Goal: Information Seeking & Learning: Find specific fact

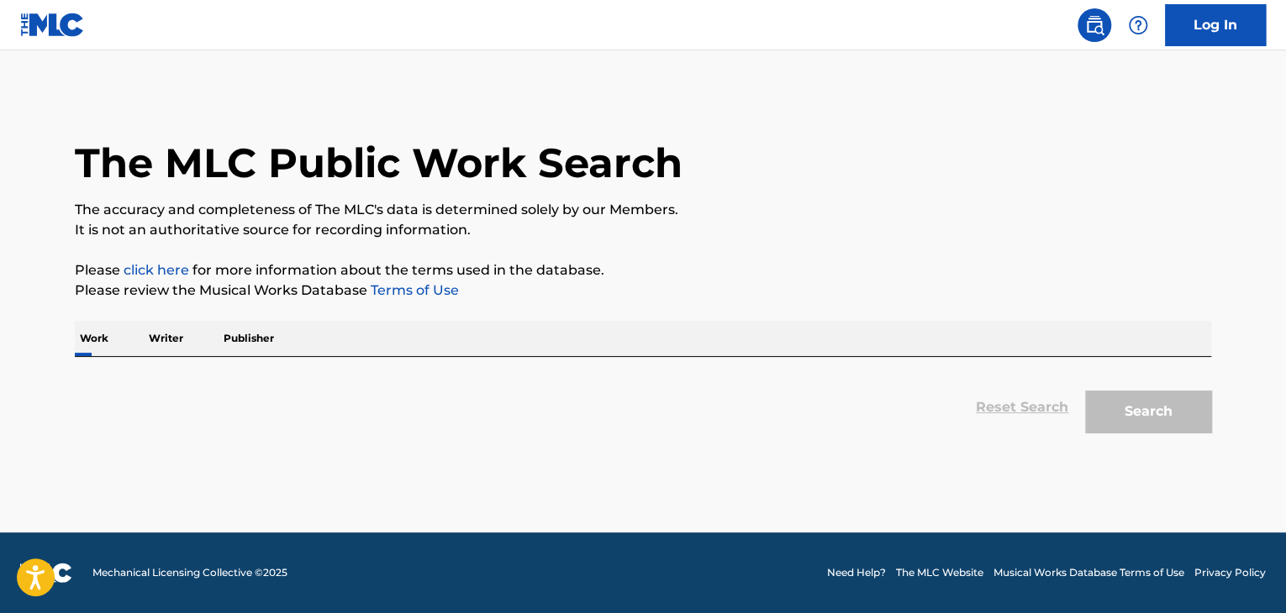
click at [416, 332] on div "Work Writer Publisher" at bounding box center [643, 338] width 1136 height 35
click at [98, 338] on p "Work" at bounding box center [94, 338] width 39 height 35
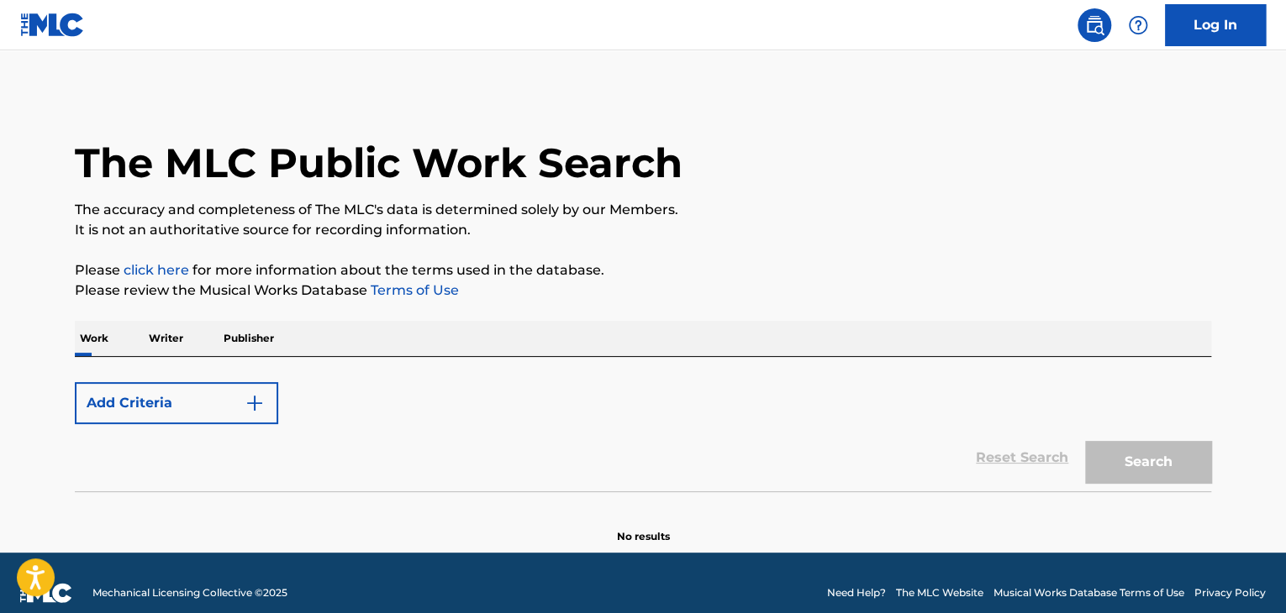
click at [178, 332] on p "Writer" at bounding box center [166, 338] width 45 height 35
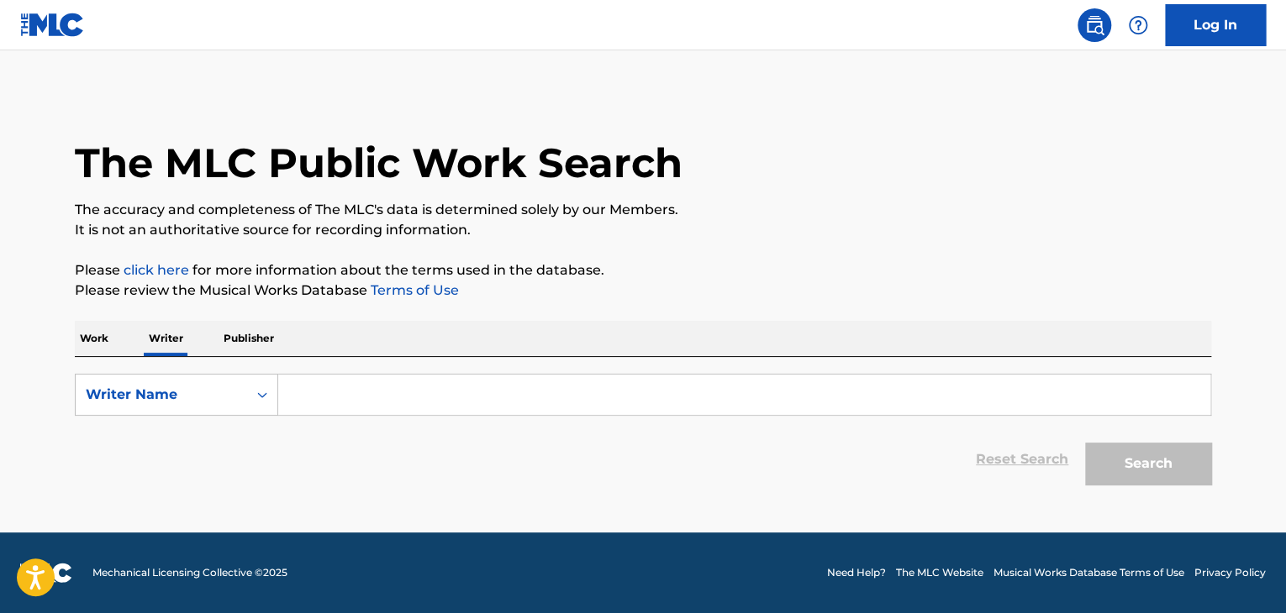
click at [85, 344] on p "Work" at bounding box center [94, 338] width 39 height 35
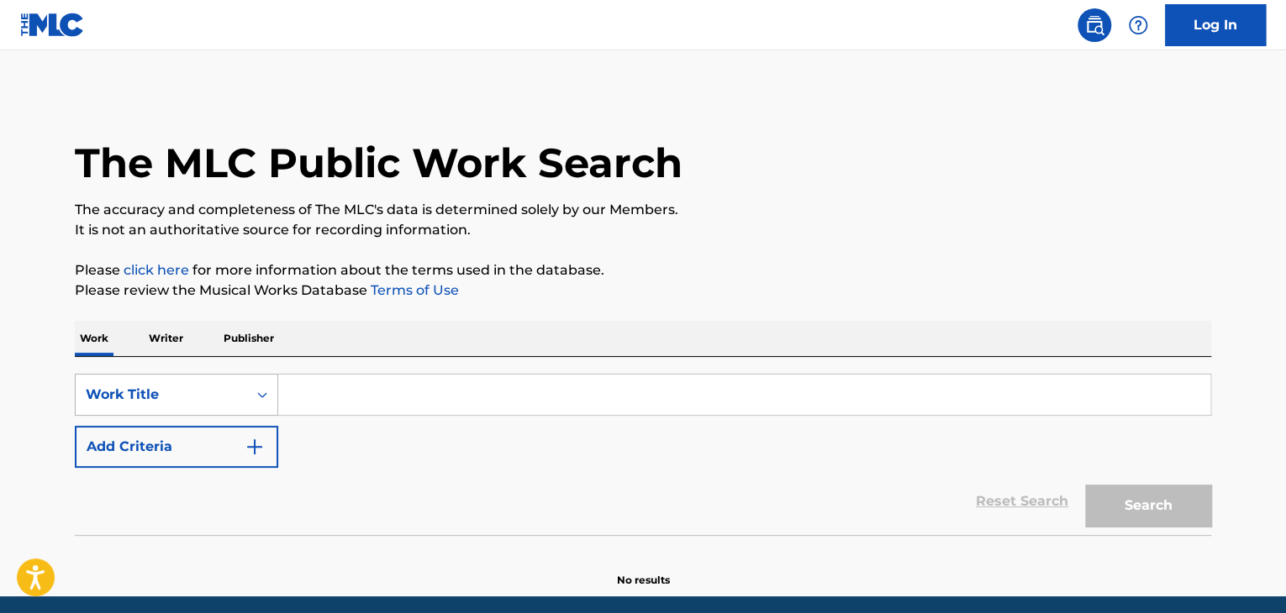
click at [222, 397] on div "Work Title" at bounding box center [176, 395] width 203 height 42
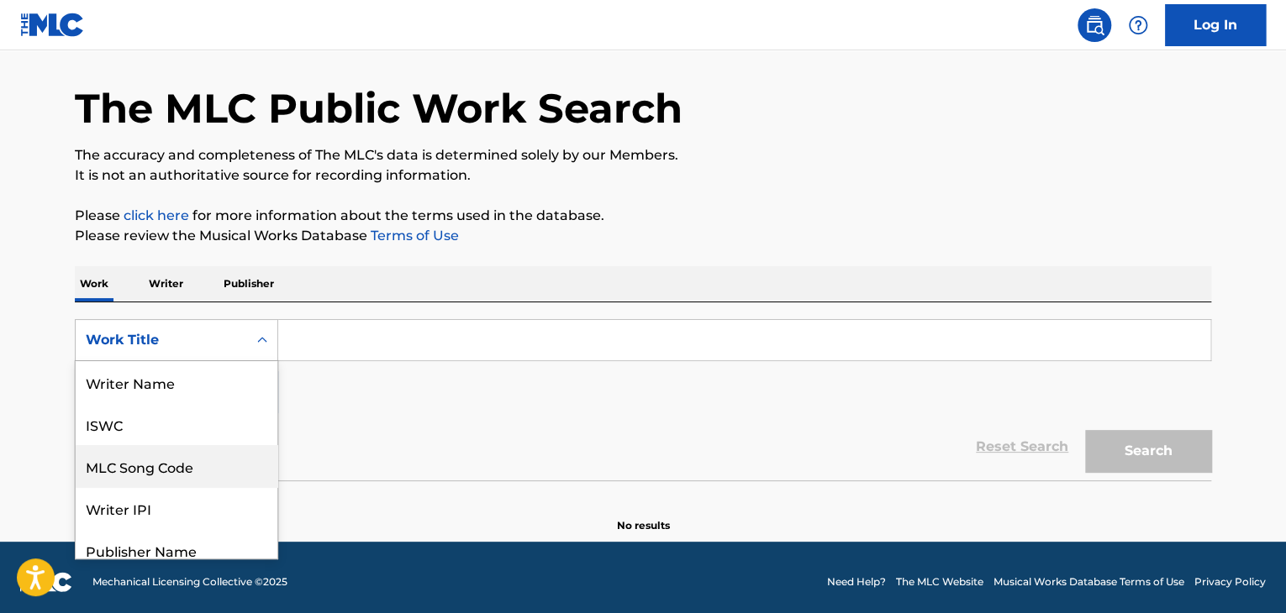
scroll to position [84, 0]
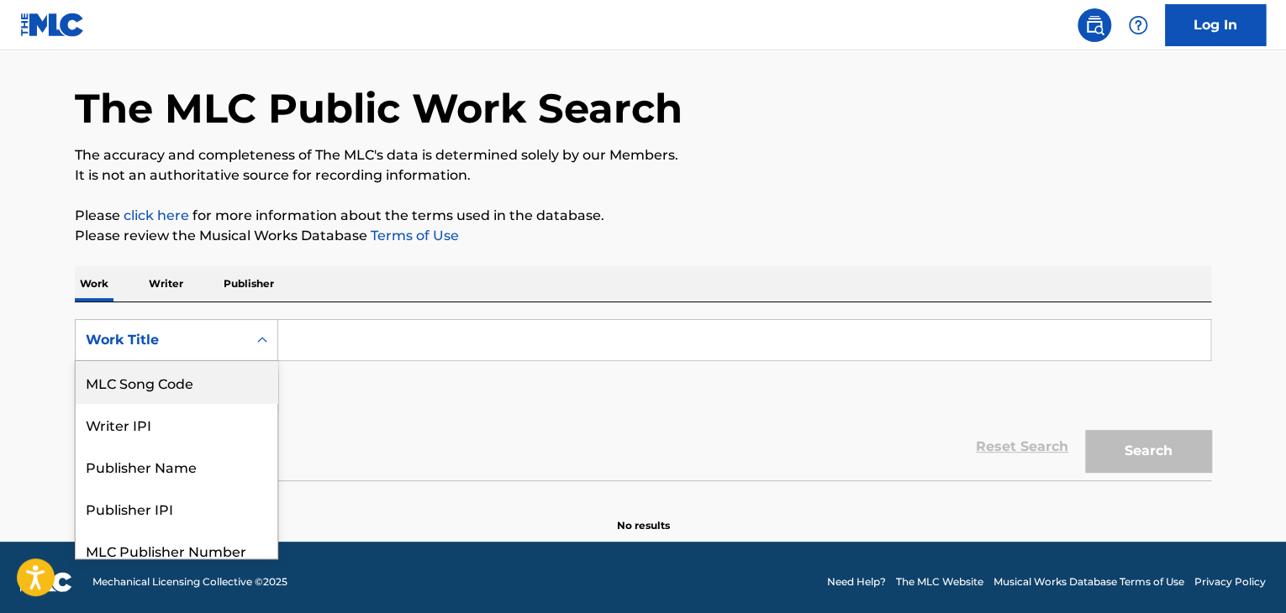
click at [203, 390] on div "MLC Song Code" at bounding box center [177, 382] width 202 height 42
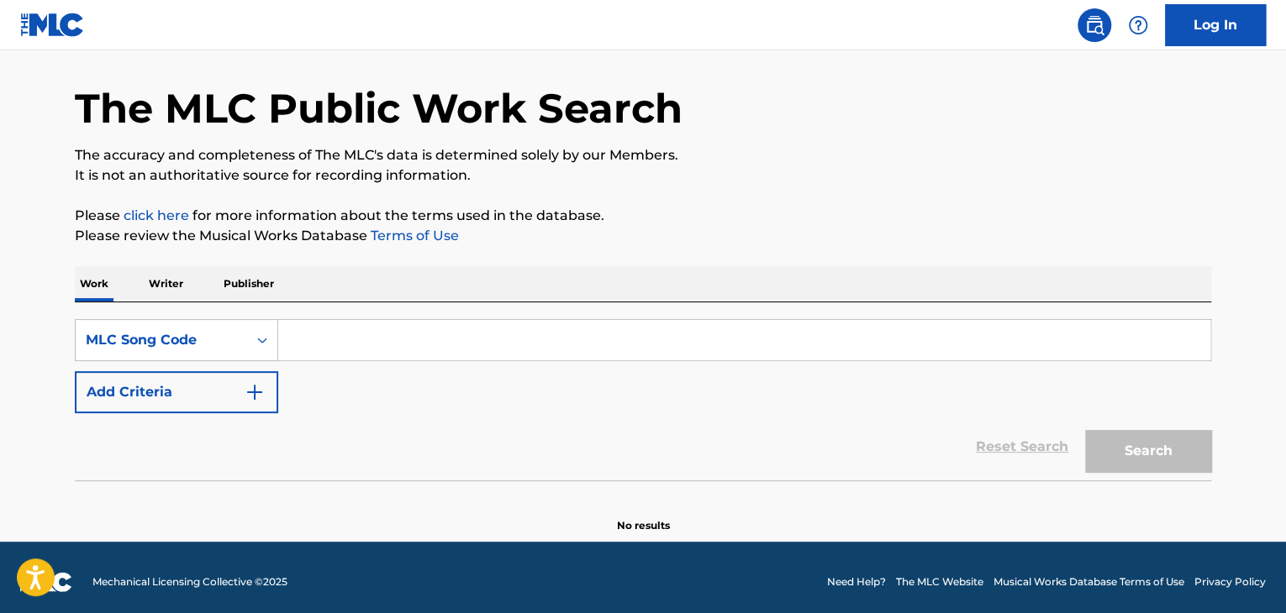
click at [326, 344] on input "Search Form" at bounding box center [744, 340] width 932 height 40
paste input "OD3NOP"
type input "OD3NOP"
click at [1012, 153] on p "The accuracy and completeness of The MLC's data is determined solely by our Mem…" at bounding box center [643, 155] width 1136 height 20
click at [1166, 468] on button "Search" at bounding box center [1148, 451] width 126 height 42
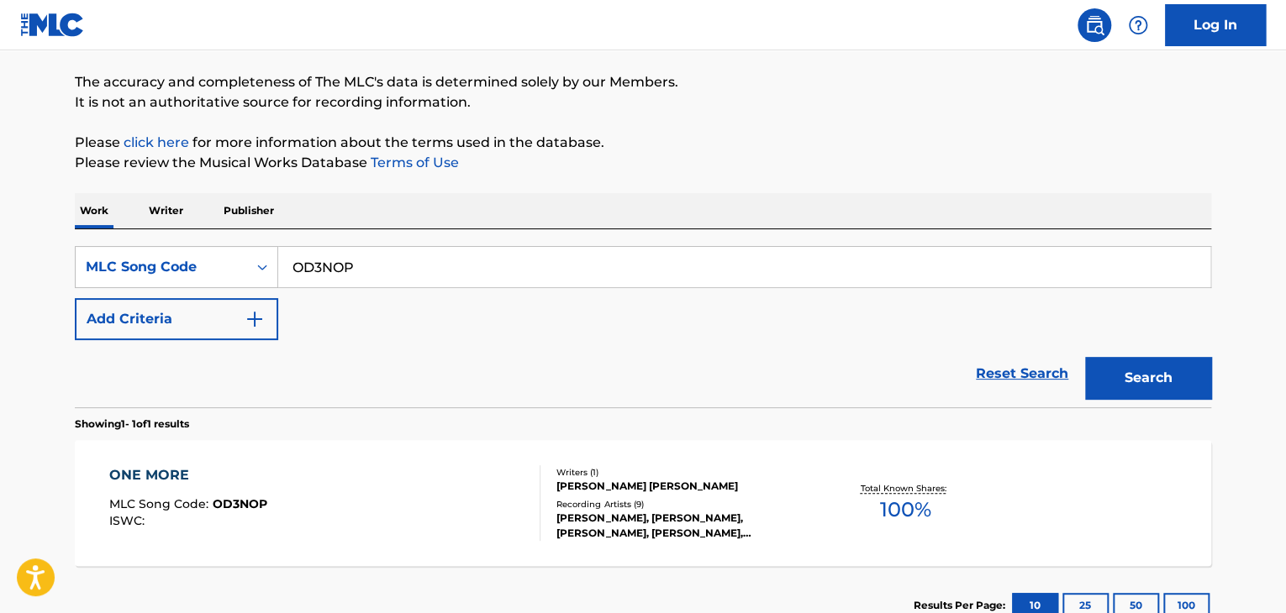
scroll to position [223, 0]
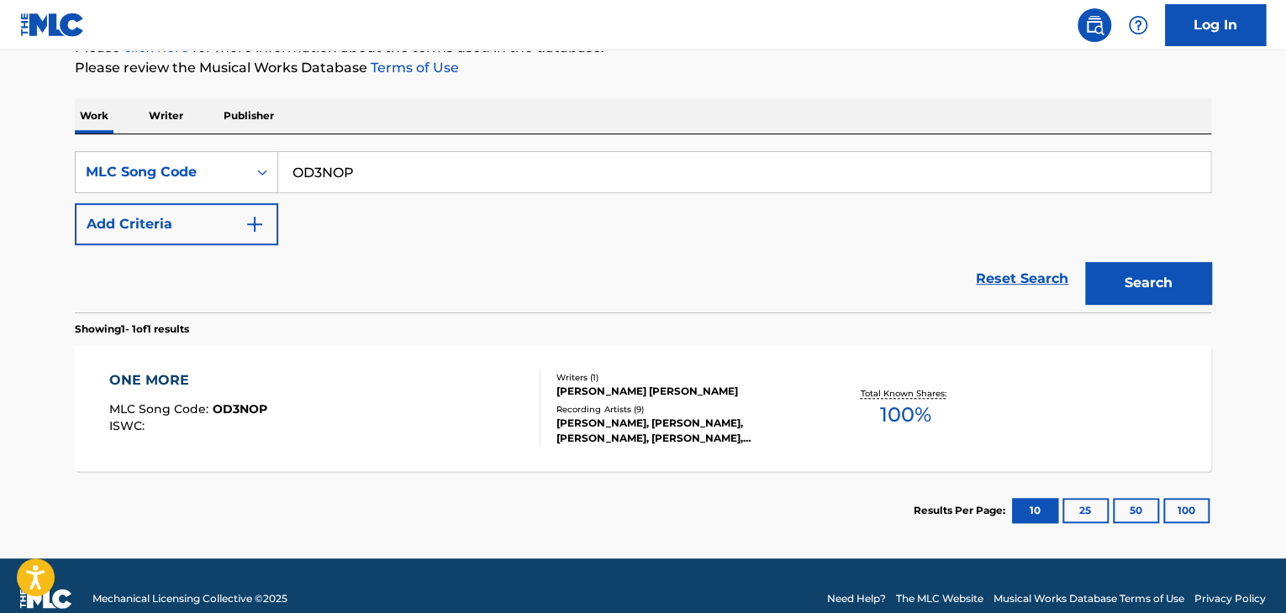
click at [393, 389] on div "ONE MORE MLC Song Code : OD3NOP ISWC :" at bounding box center [325, 409] width 432 height 76
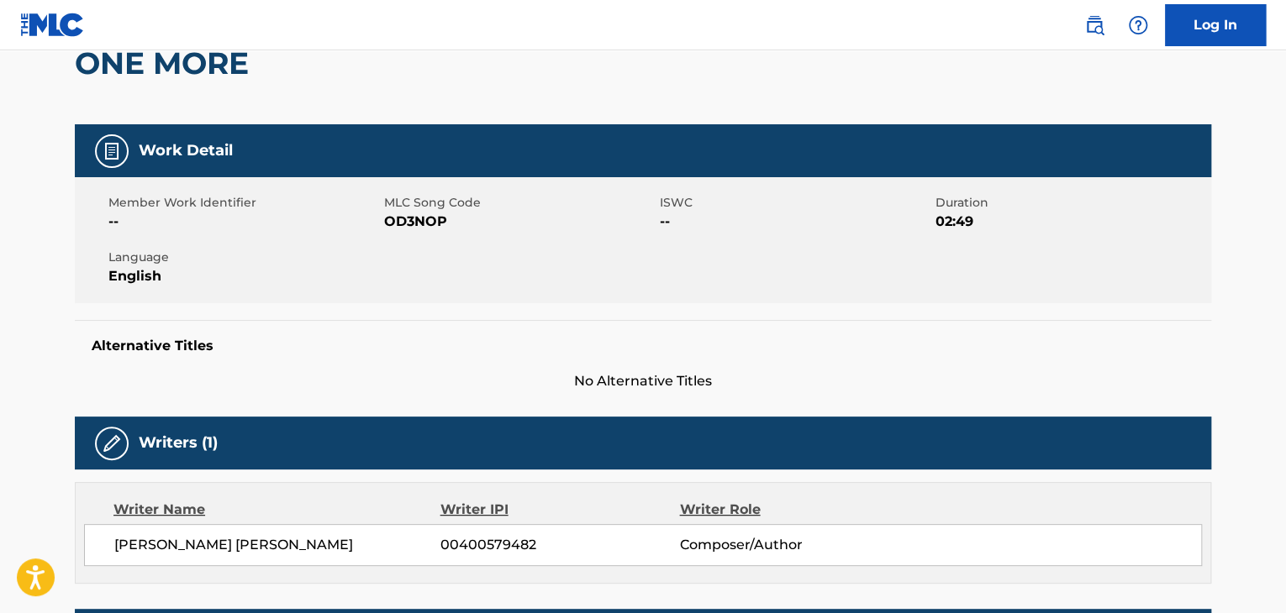
scroll to position [420, 0]
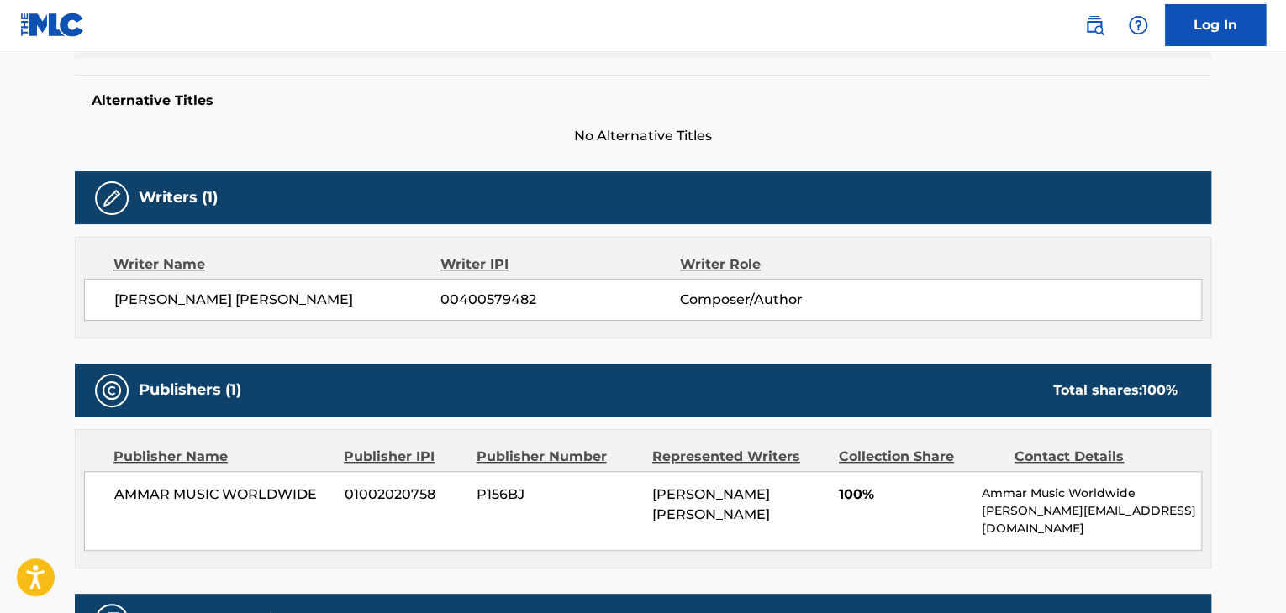
click at [276, 297] on span "[PERSON_NAME] [PERSON_NAME]" at bounding box center [277, 300] width 326 height 20
copy div "[PERSON_NAME] [PERSON_NAME]"
click at [459, 297] on span "00400579482" at bounding box center [559, 300] width 239 height 20
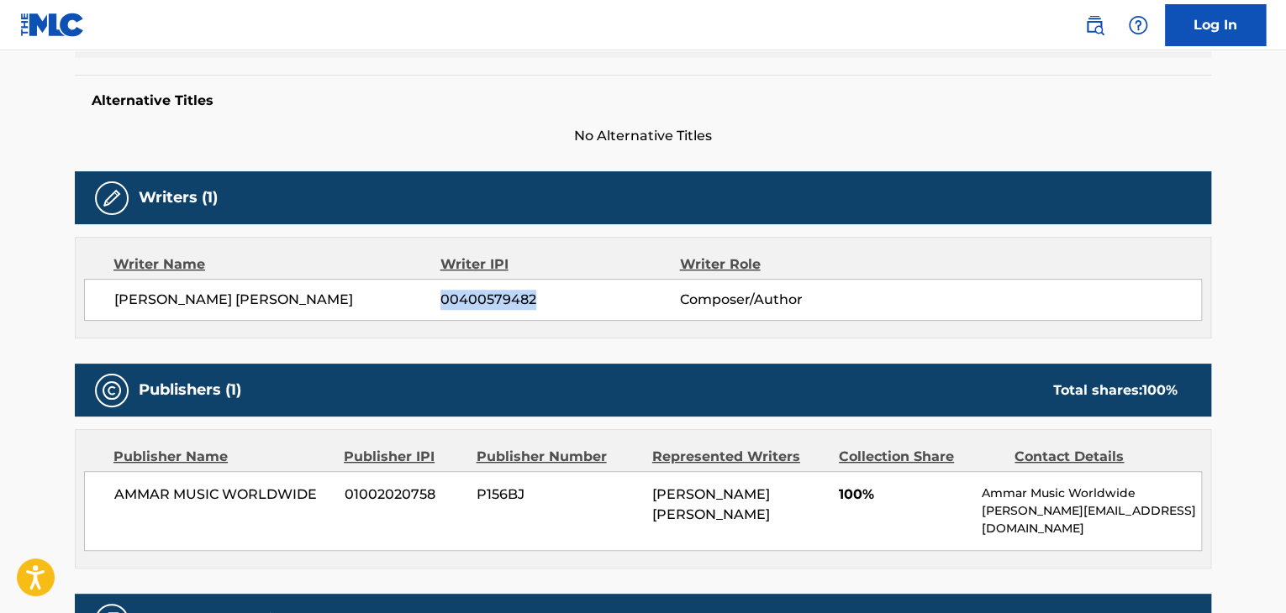
click at [459, 297] on span "00400579482" at bounding box center [559, 300] width 239 height 20
copy div "00400579482"
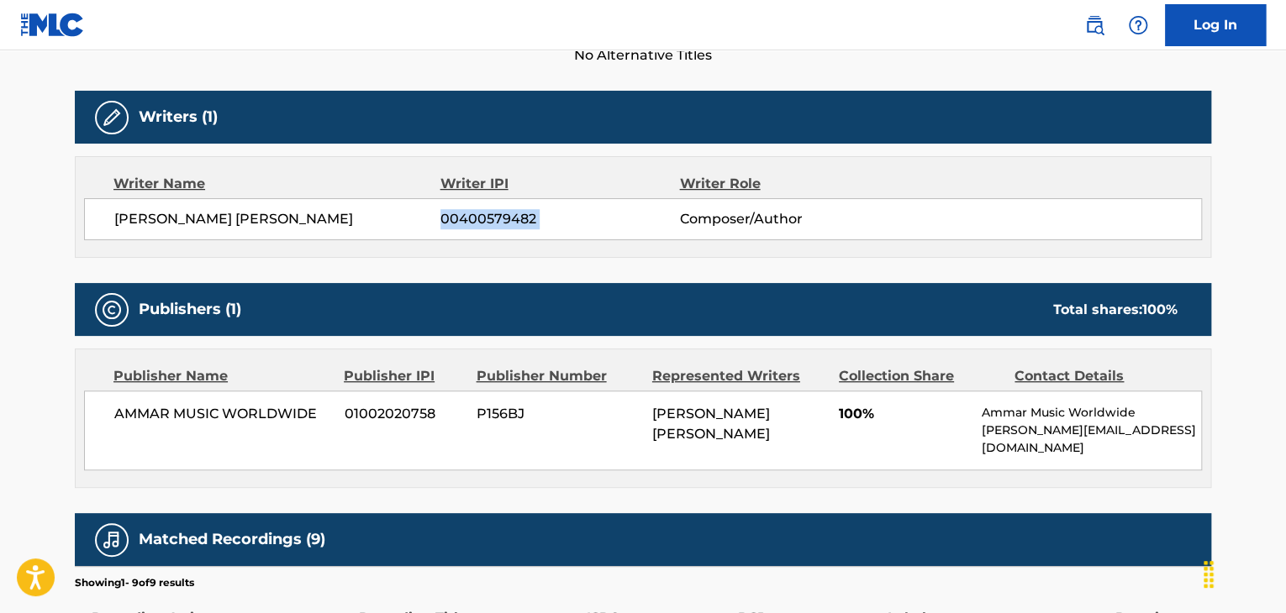
scroll to position [588, 0]
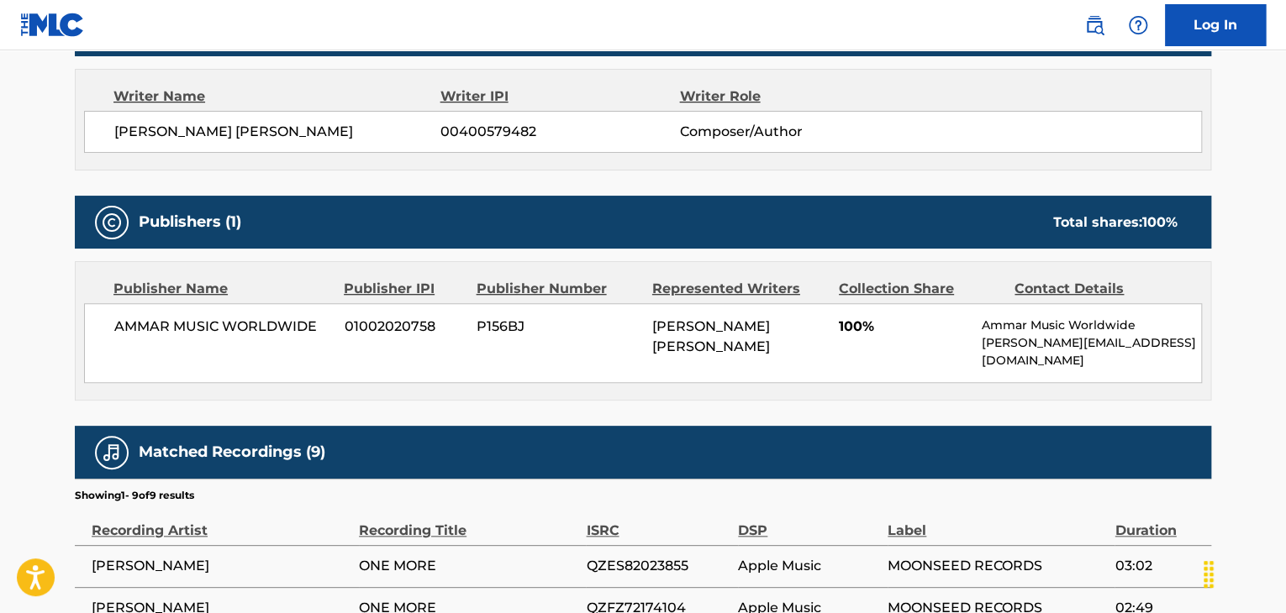
click at [174, 334] on span "AMMAR MUSIC WORLDWIDE" at bounding box center [223, 327] width 218 height 20
copy div "AMMAR MUSIC WORLDWIDE"
click at [360, 323] on span "01002020758" at bounding box center [404, 327] width 119 height 20
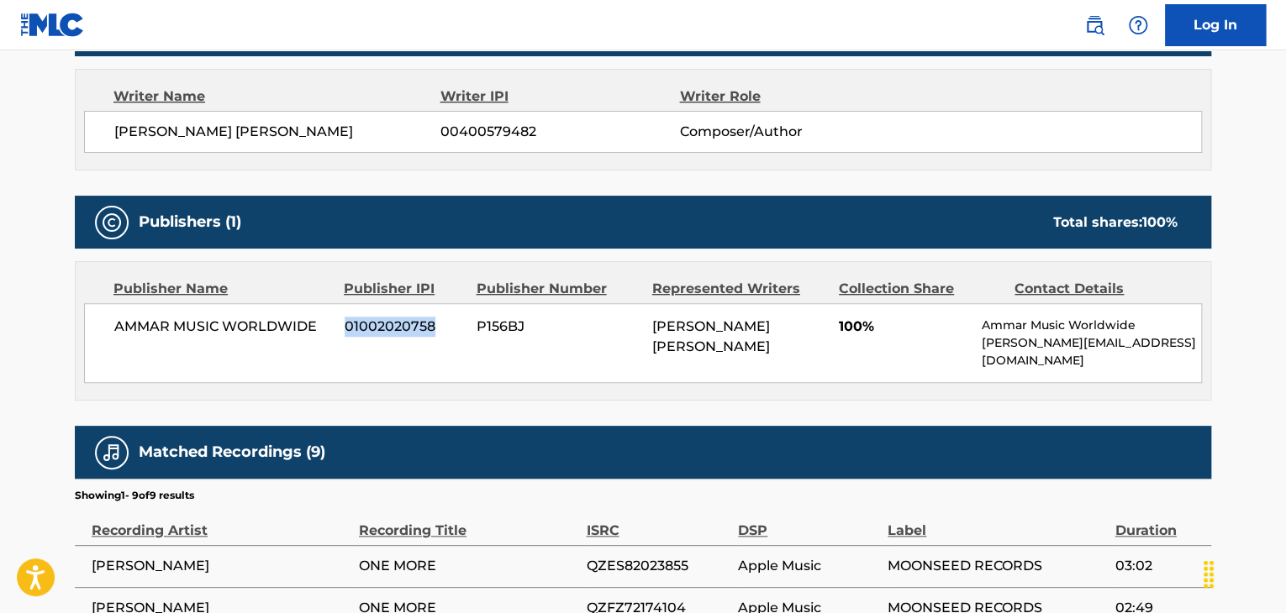
click at [360, 323] on span "01002020758" at bounding box center [404, 327] width 119 height 20
copy span "01002020758"
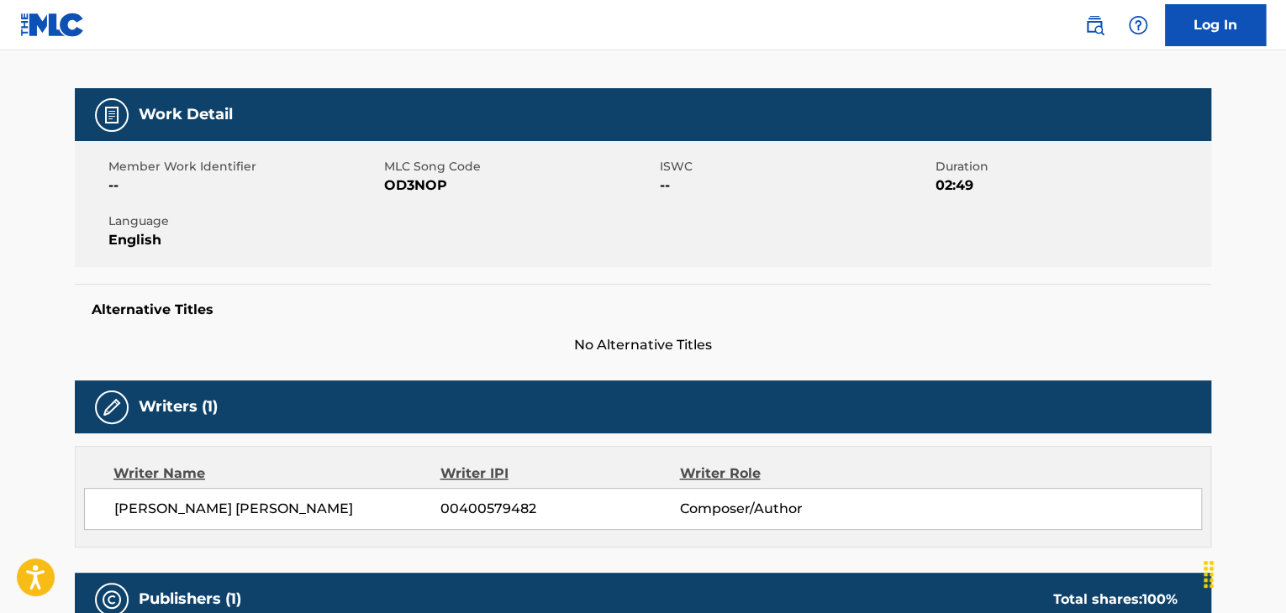
scroll to position [84, 0]
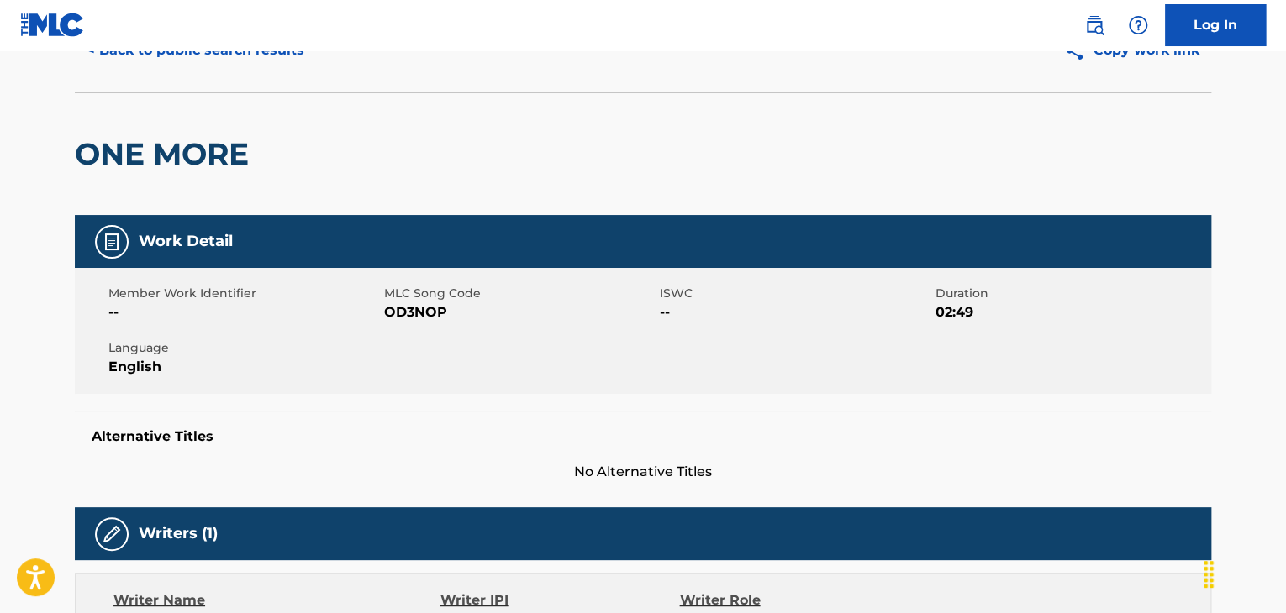
click at [413, 309] on span "OD3NOP" at bounding box center [519, 312] width 271 height 20
copy span "OD3NOP"
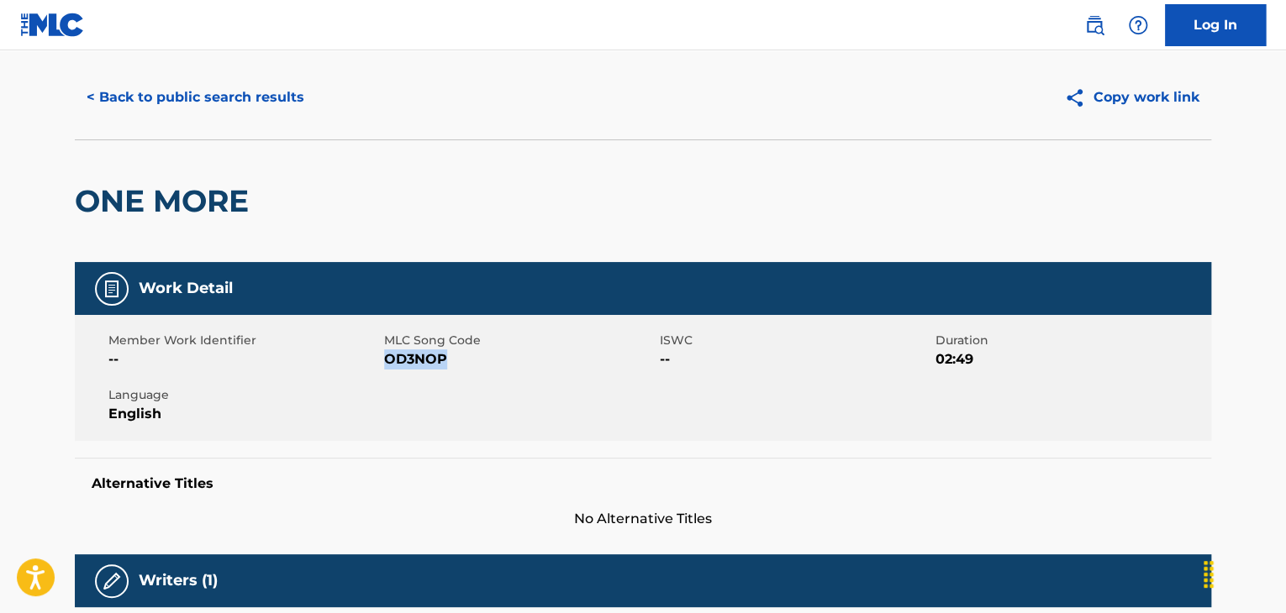
scroll to position [0, 0]
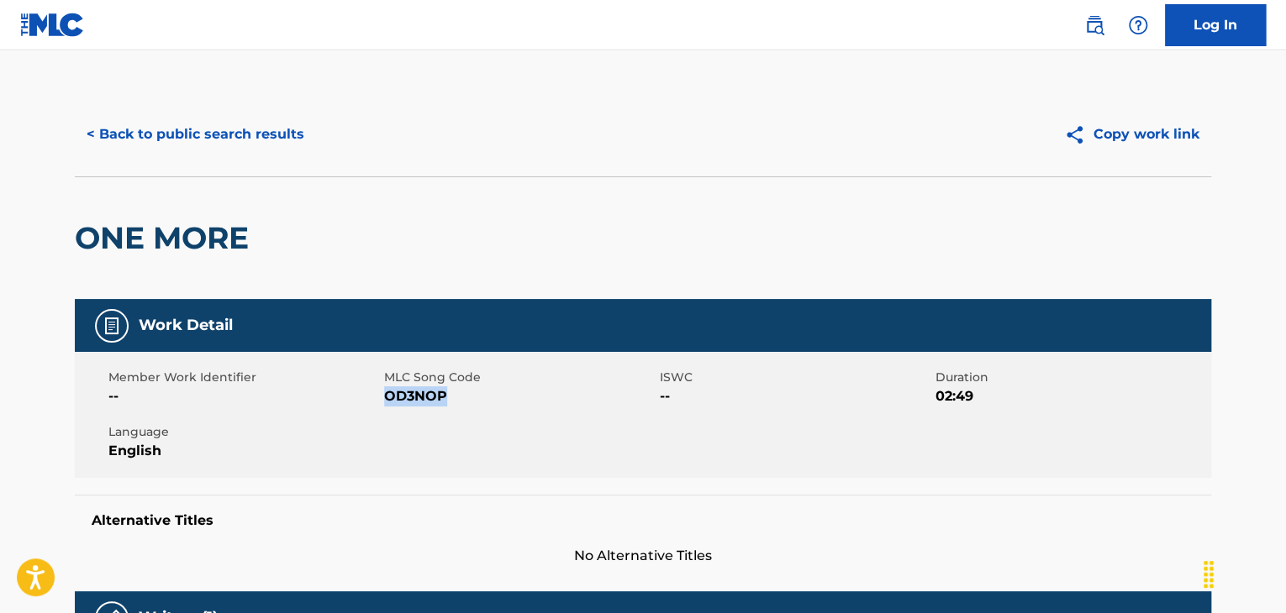
click at [169, 141] on button "< Back to public search results" at bounding box center [195, 134] width 241 height 42
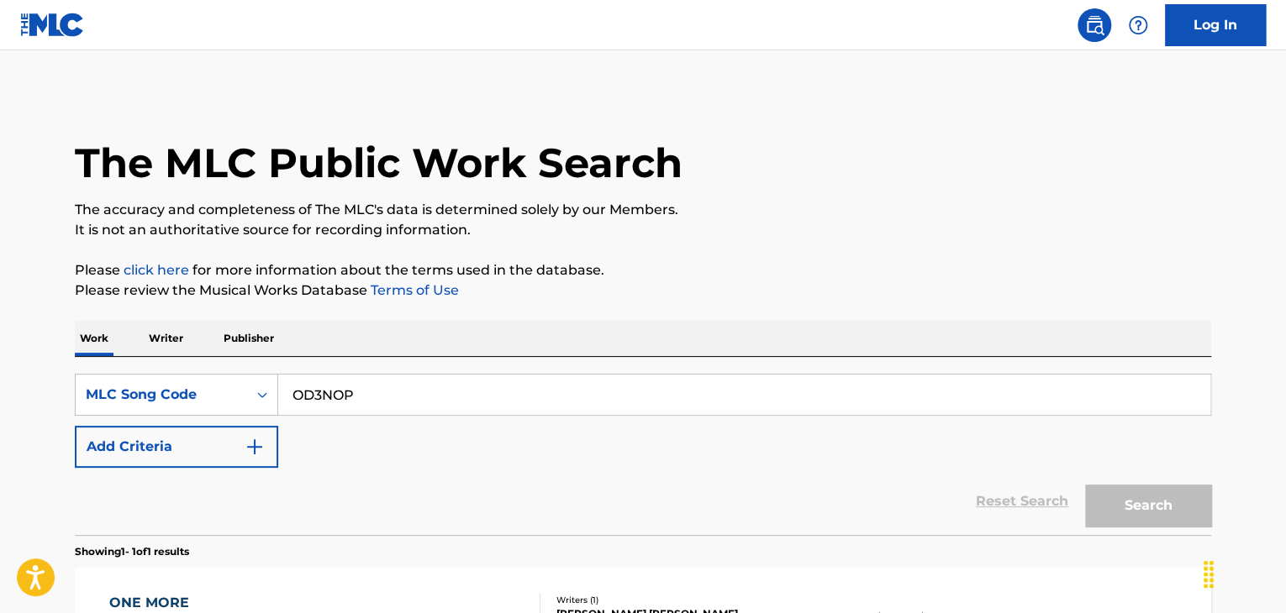
scroll to position [205, 0]
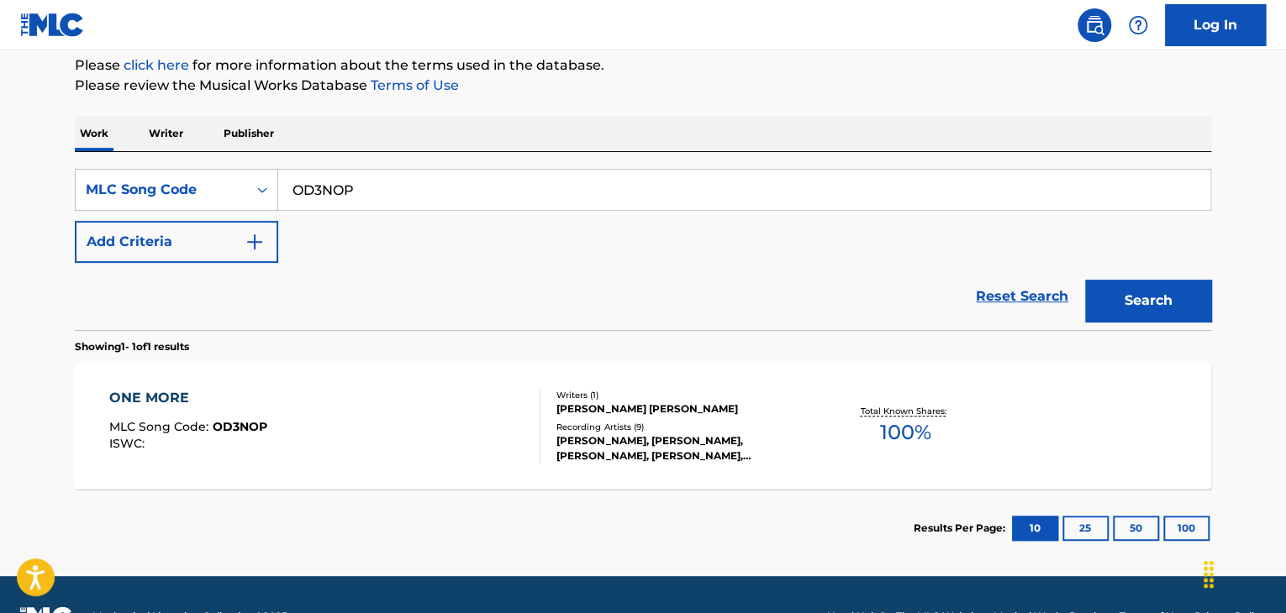
click at [349, 183] on input "OD3NOP" at bounding box center [744, 190] width 932 height 40
paste input "UA10HS"
type input "UA10HS"
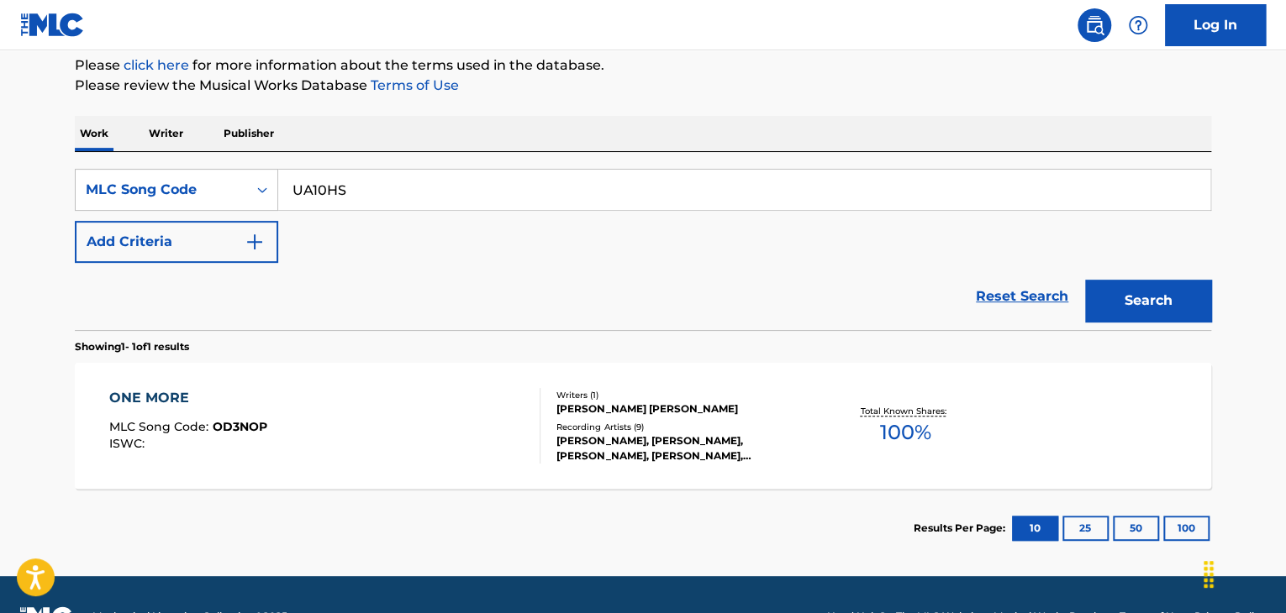
click at [790, 263] on div "Reset Search Search" at bounding box center [643, 296] width 1136 height 67
click at [1118, 291] on button "Search" at bounding box center [1148, 301] width 126 height 42
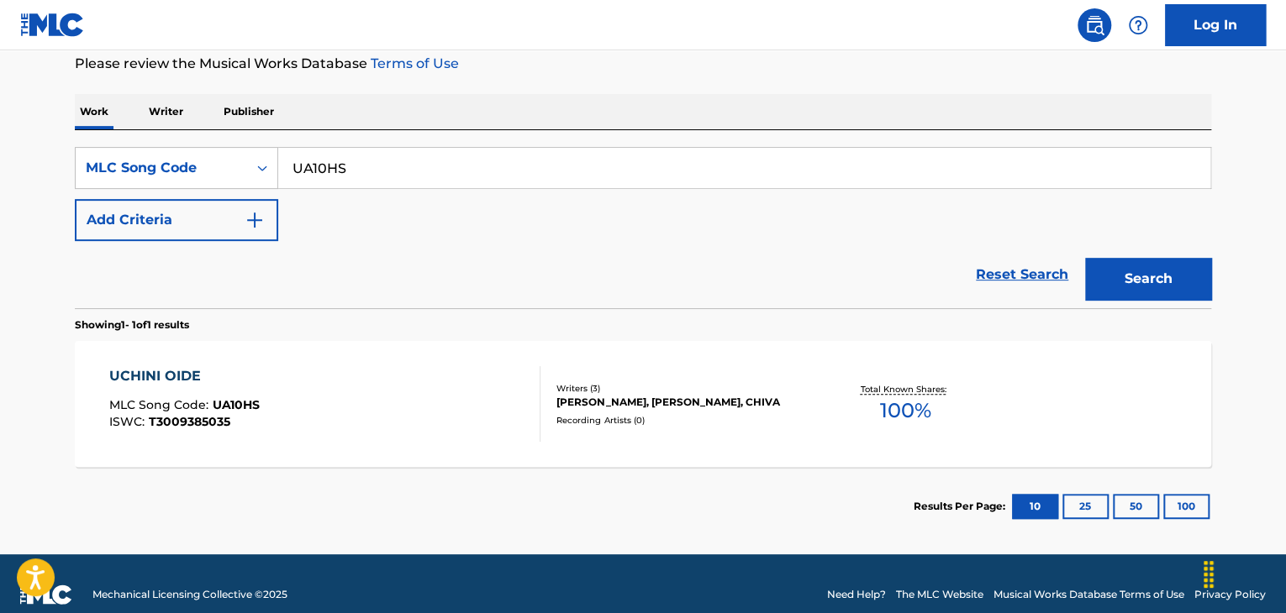
scroll to position [249, 0]
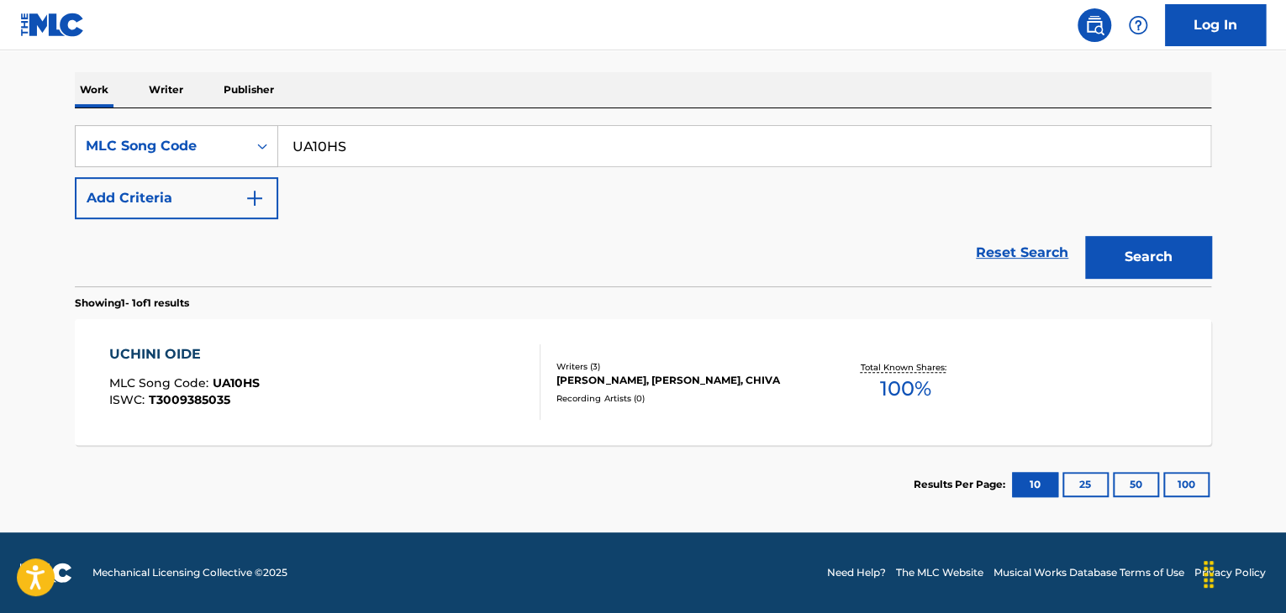
click at [412, 352] on div "UCHINI OIDE MLC Song Code : UA10HS ISWC : T3009385035" at bounding box center [325, 383] width 432 height 76
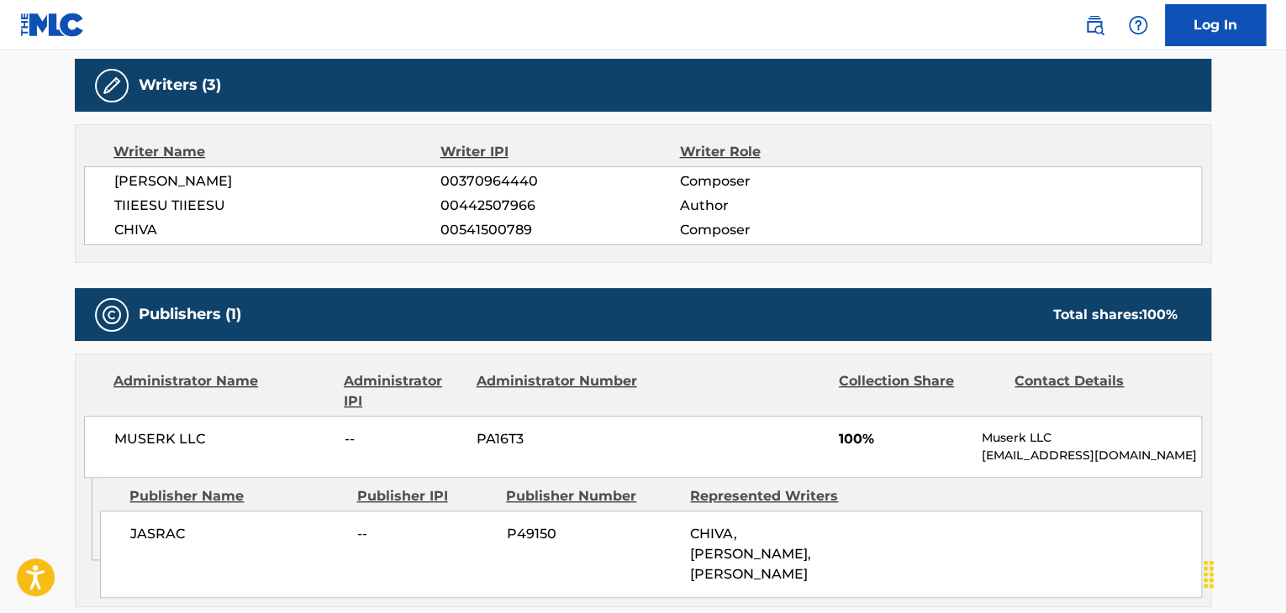
scroll to position [504, 0]
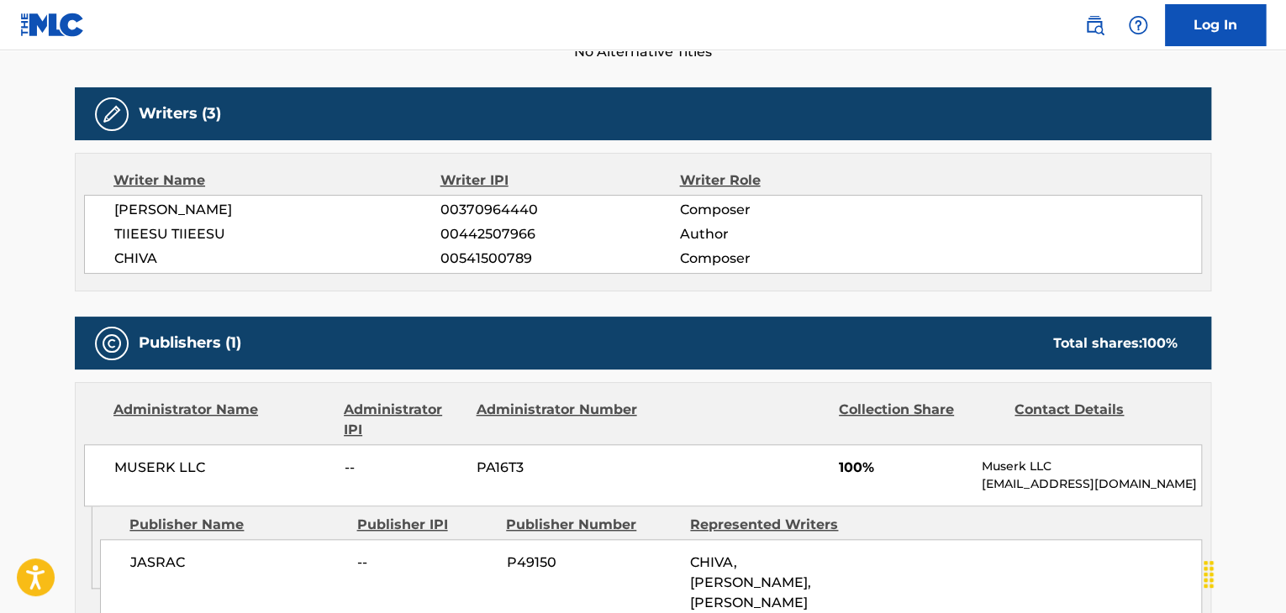
click at [175, 213] on span "[PERSON_NAME]" at bounding box center [277, 210] width 326 height 20
copy div "[PERSON_NAME]"
click at [460, 224] on span "00442507966" at bounding box center [559, 234] width 239 height 20
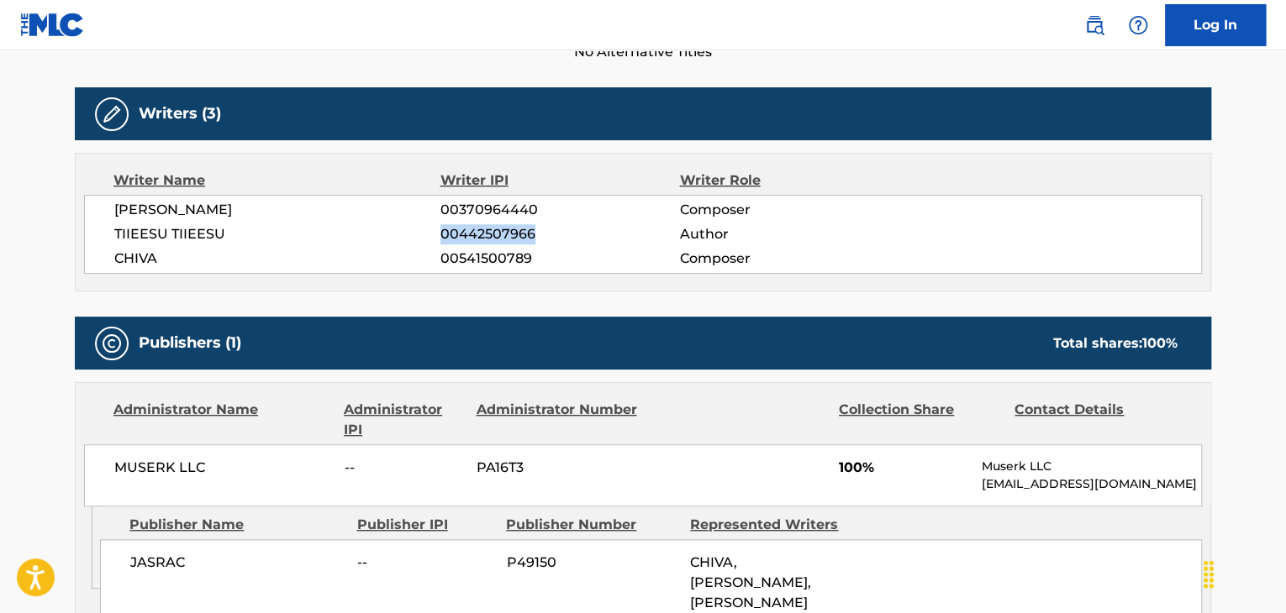
click at [460, 224] on span "00442507966" at bounding box center [559, 234] width 239 height 20
click at [468, 207] on span "00370964440" at bounding box center [559, 210] width 239 height 20
copy span "00370964440"
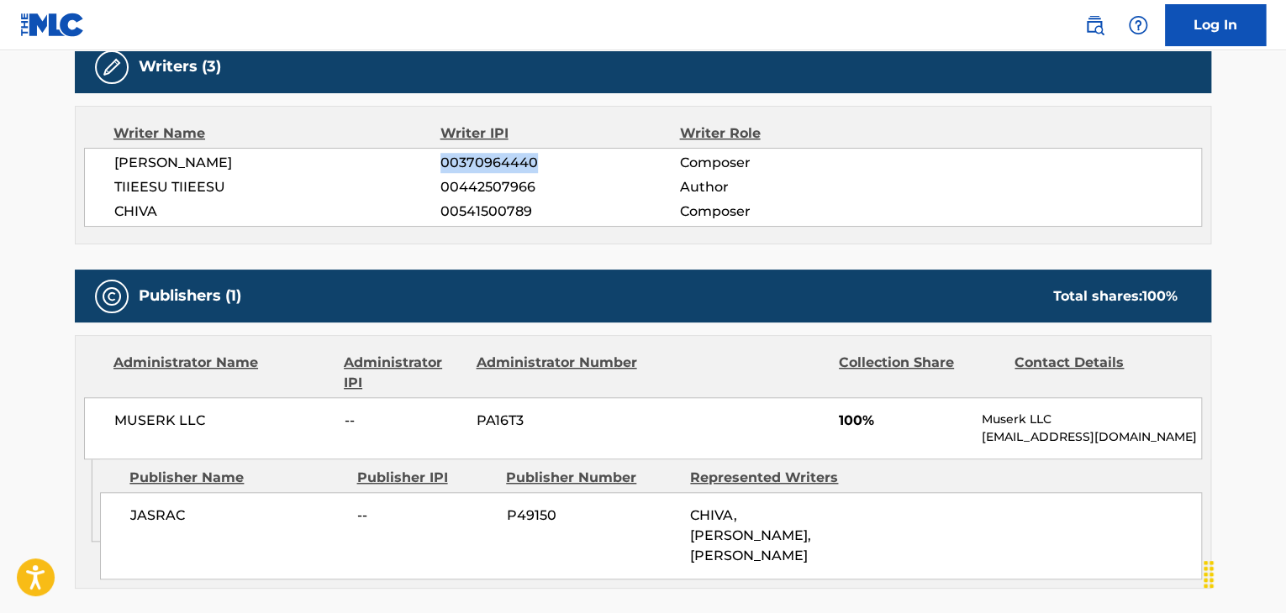
scroll to position [588, 0]
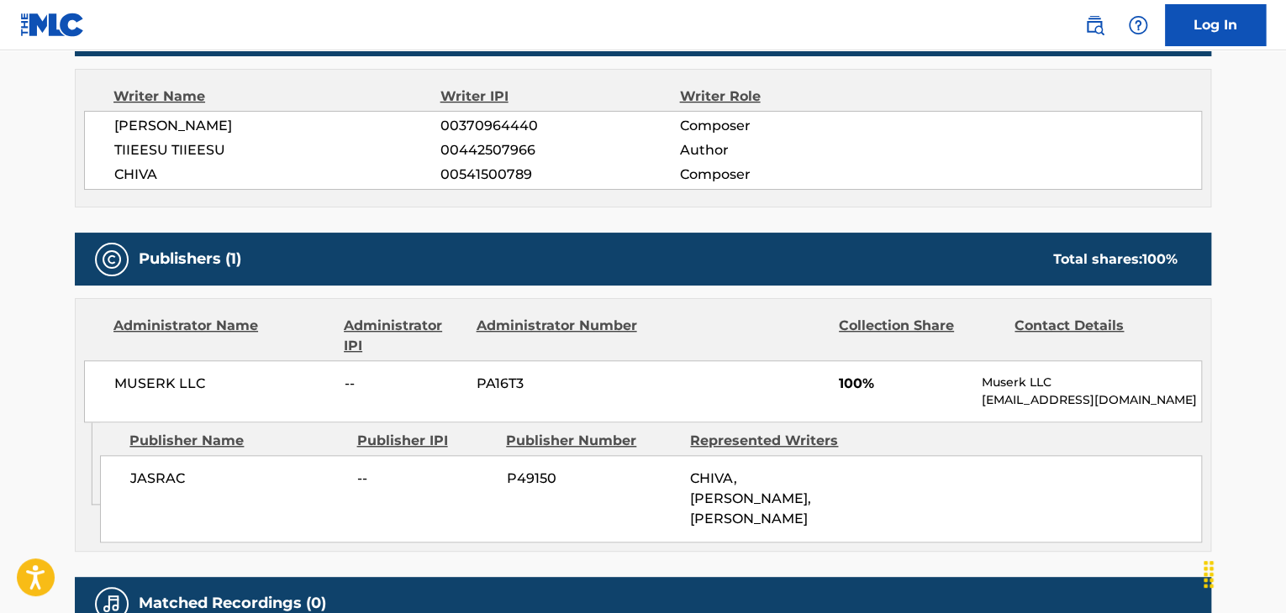
click at [156, 381] on span "MUSERK LLC" at bounding box center [223, 384] width 218 height 20
copy div "MUSERK LLC"
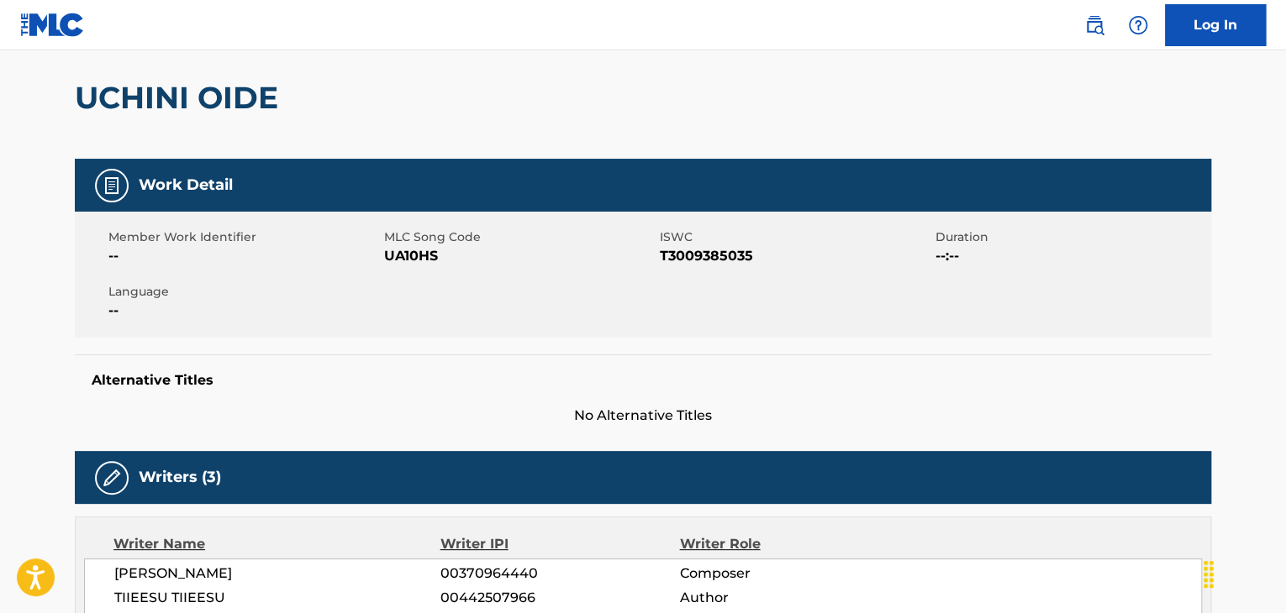
scroll to position [84, 0]
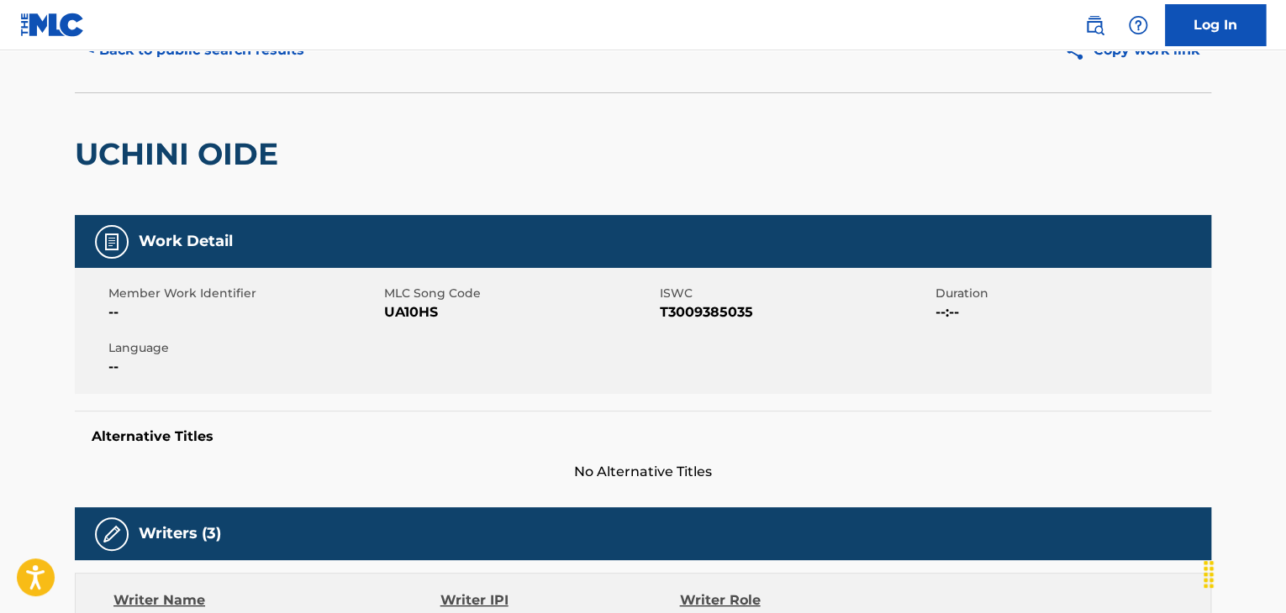
click at [409, 329] on div "Member Work Identifier -- MLC Song Code UA10HS ISWC T3009385035 Duration --:-- …" at bounding box center [643, 331] width 1136 height 126
click at [408, 321] on span "UA10HS" at bounding box center [519, 312] width 271 height 20
copy span "UA10HS"
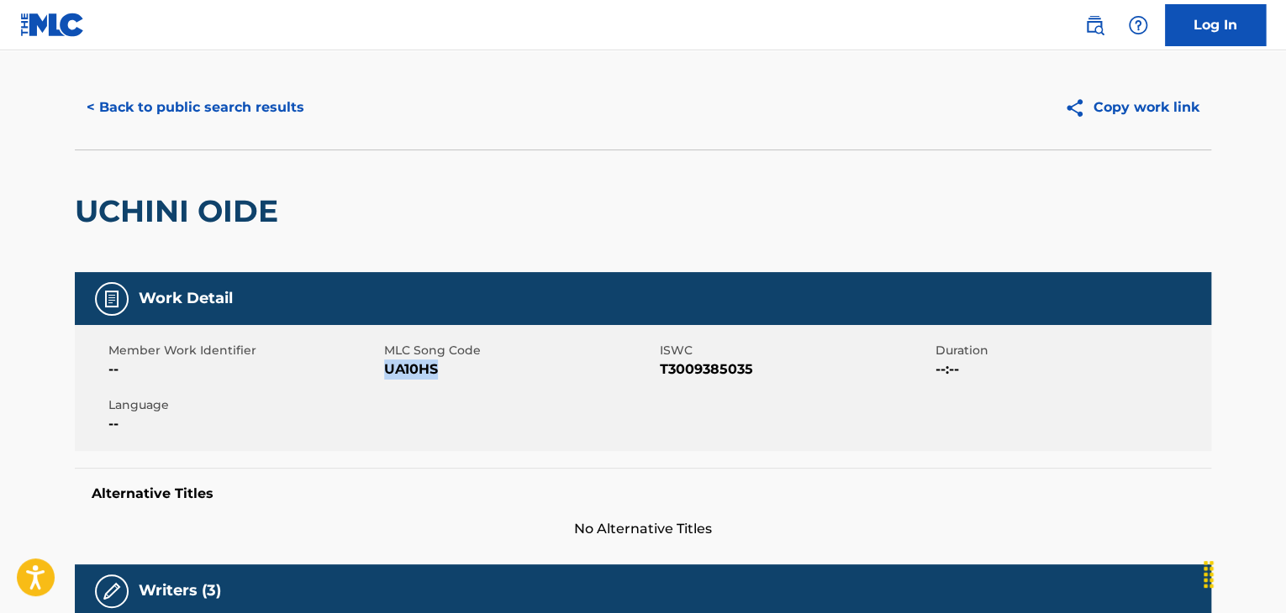
scroll to position [0, 0]
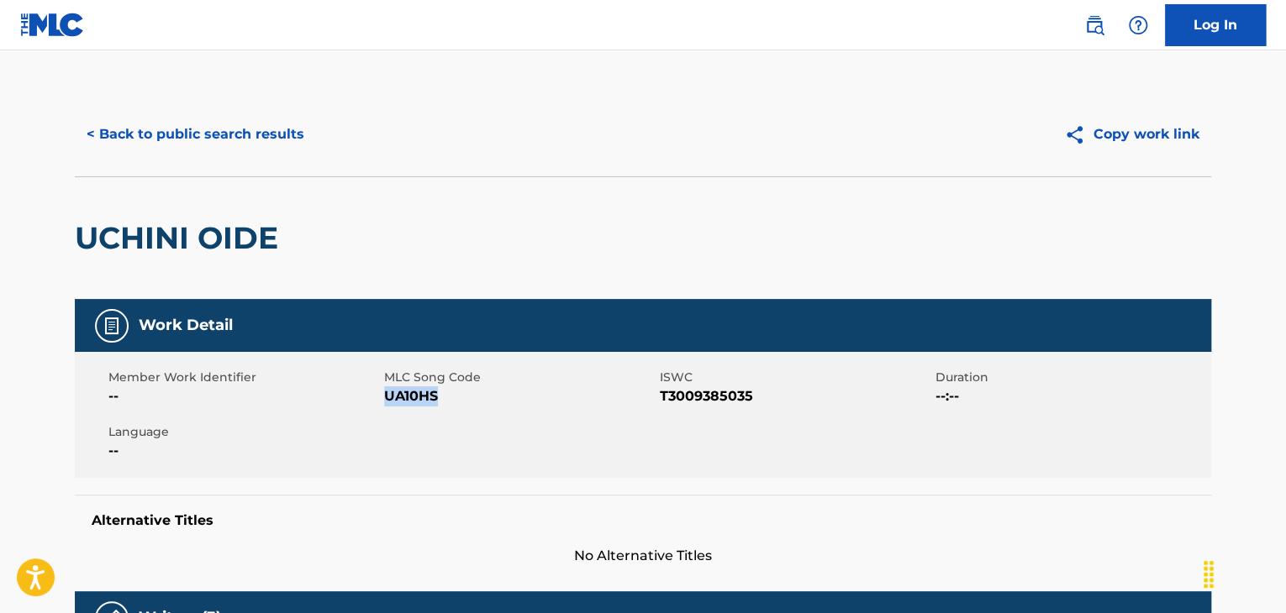
click at [229, 115] on button "< Back to public search results" at bounding box center [195, 134] width 241 height 42
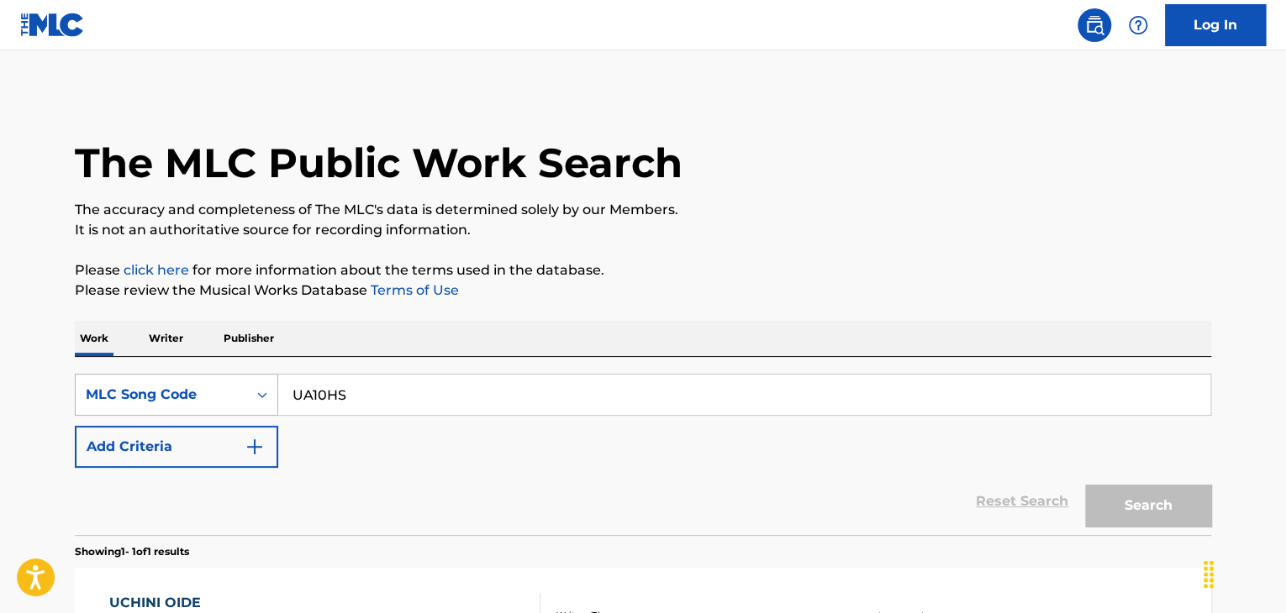
scroll to position [205, 0]
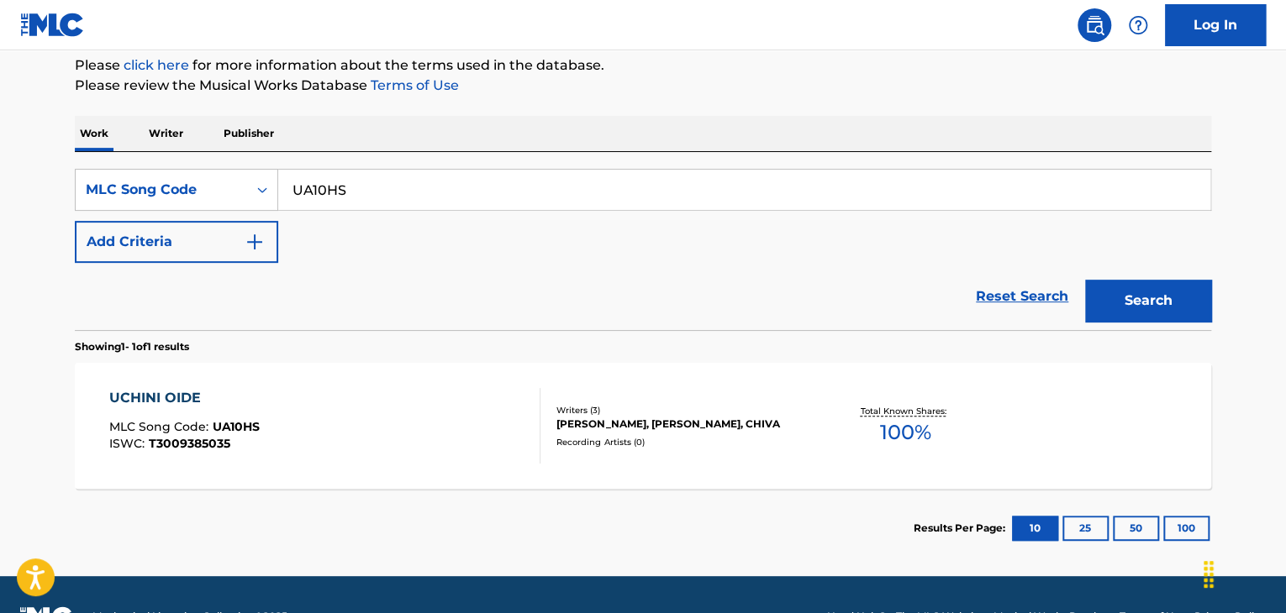
click at [324, 186] on input "UA10HS" at bounding box center [744, 190] width 932 height 40
paste input "TD8RVU"
type input "TD8RVU"
drag, startPoint x: 750, startPoint y: 263, endPoint x: 816, endPoint y: 276, distance: 67.7
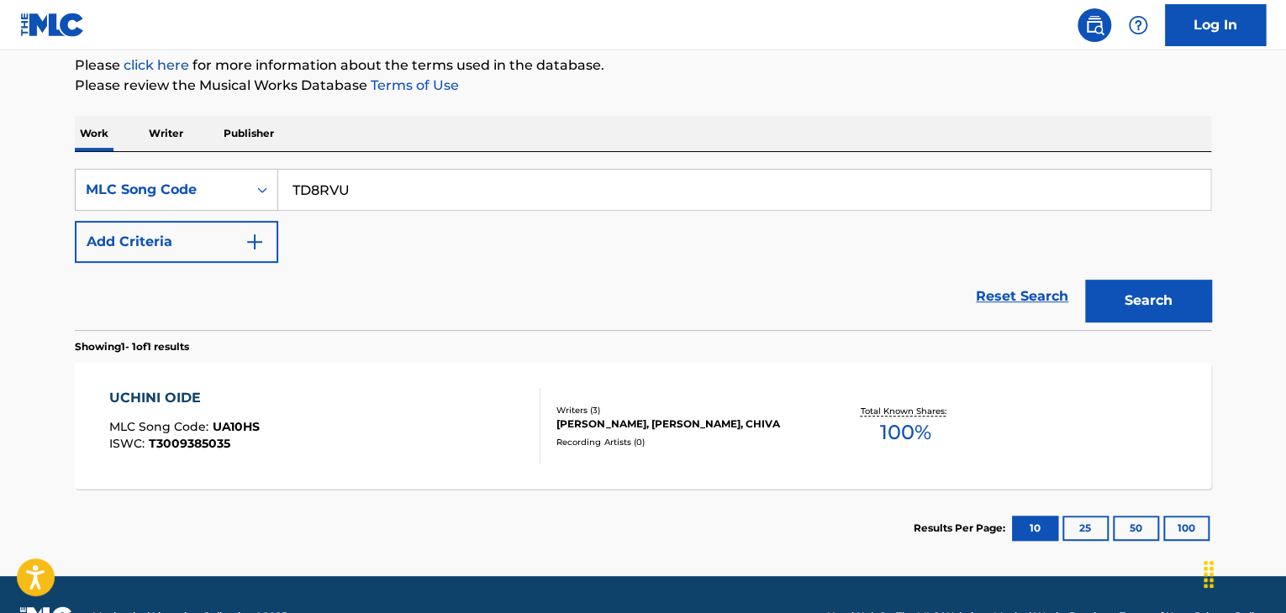
click at [750, 263] on div "Reset Search Search" at bounding box center [643, 296] width 1136 height 67
click at [1132, 312] on button "Search" at bounding box center [1148, 301] width 126 height 42
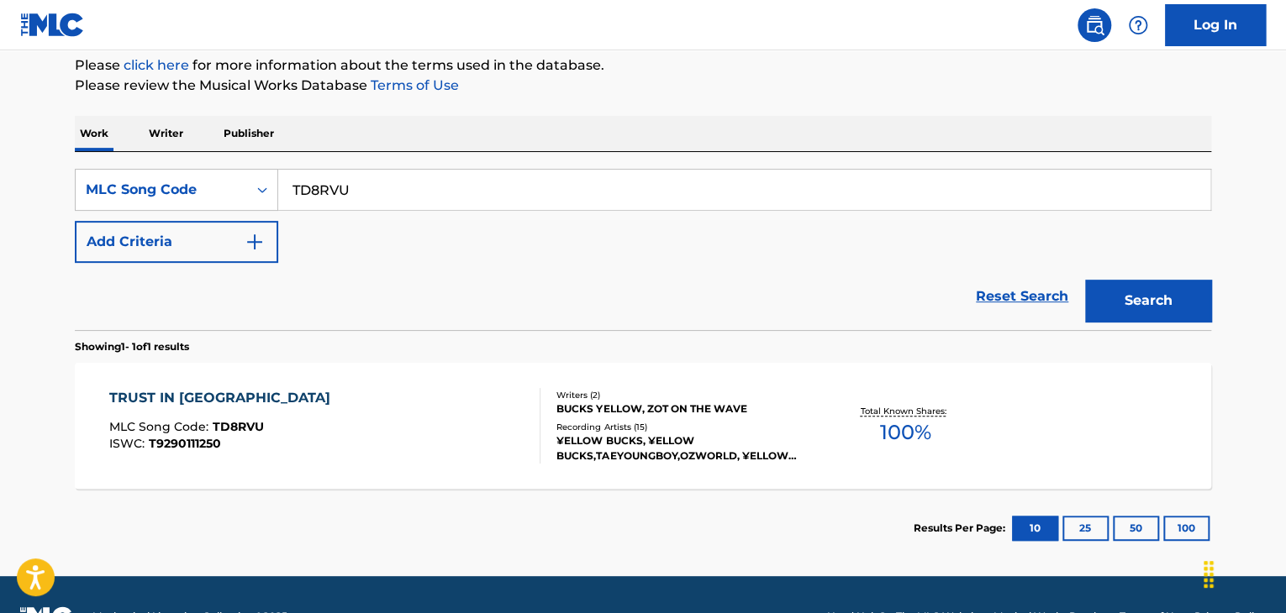
click at [416, 412] on div "TRUST IN BUCKS MLC Song Code : TD8RVU ISWC : T9290111250" at bounding box center [325, 426] width 432 height 76
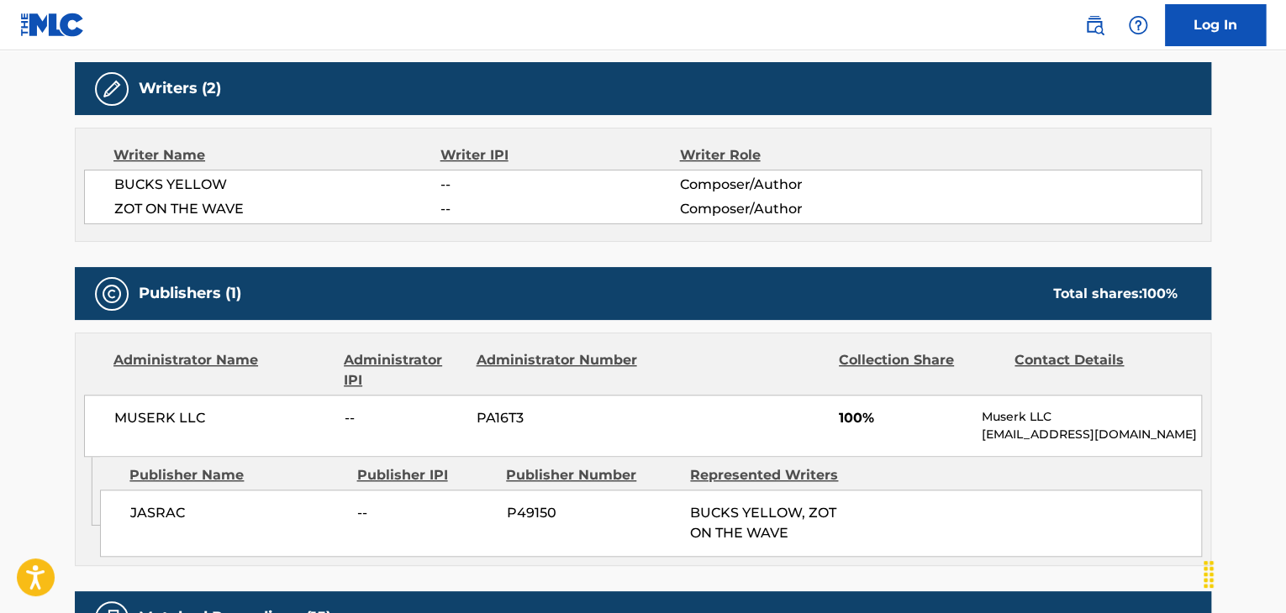
scroll to position [504, 0]
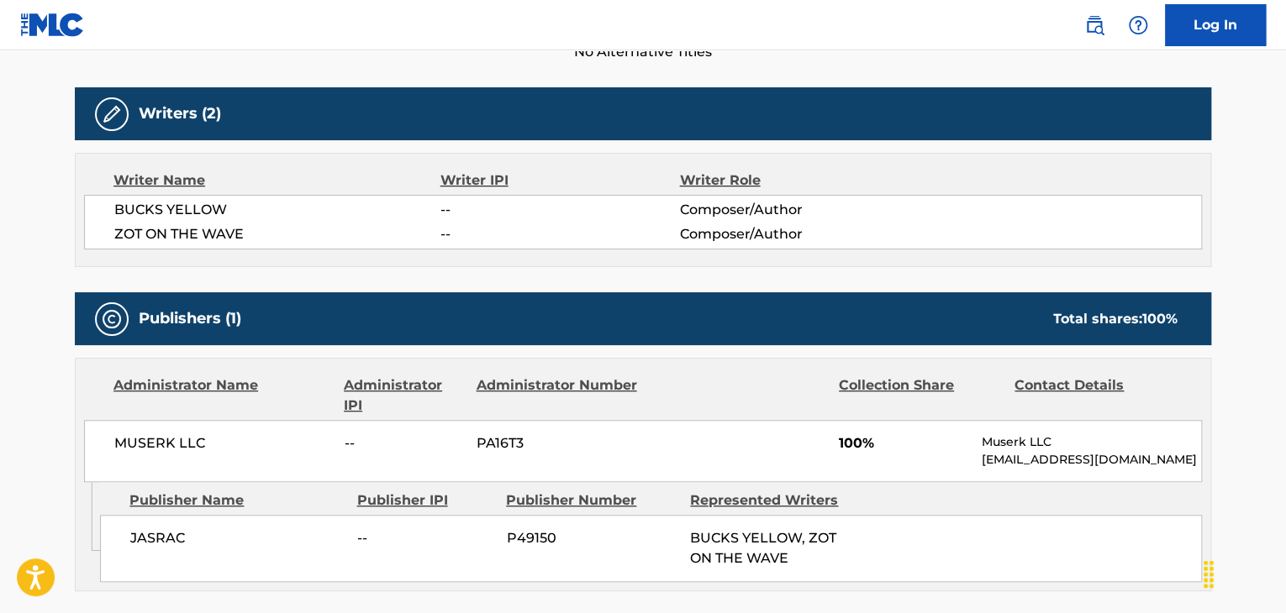
click at [188, 236] on span "ZOT ON THE WAVE" at bounding box center [277, 234] width 326 height 20
copy div "ZOT ON THE WAVE"
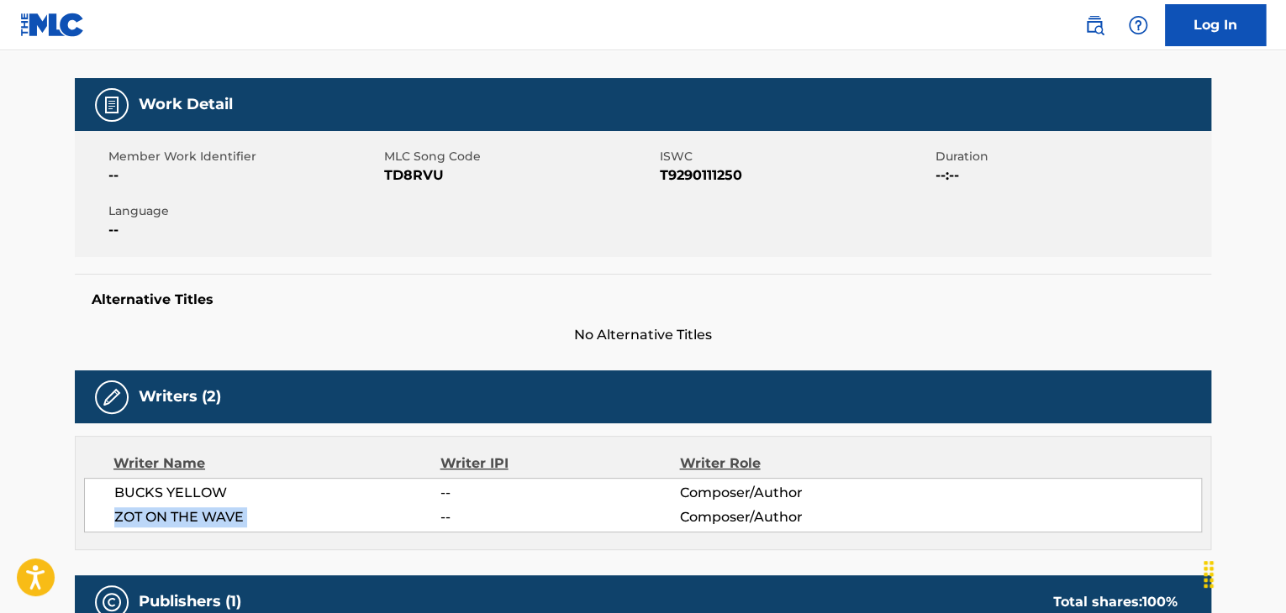
scroll to position [84, 0]
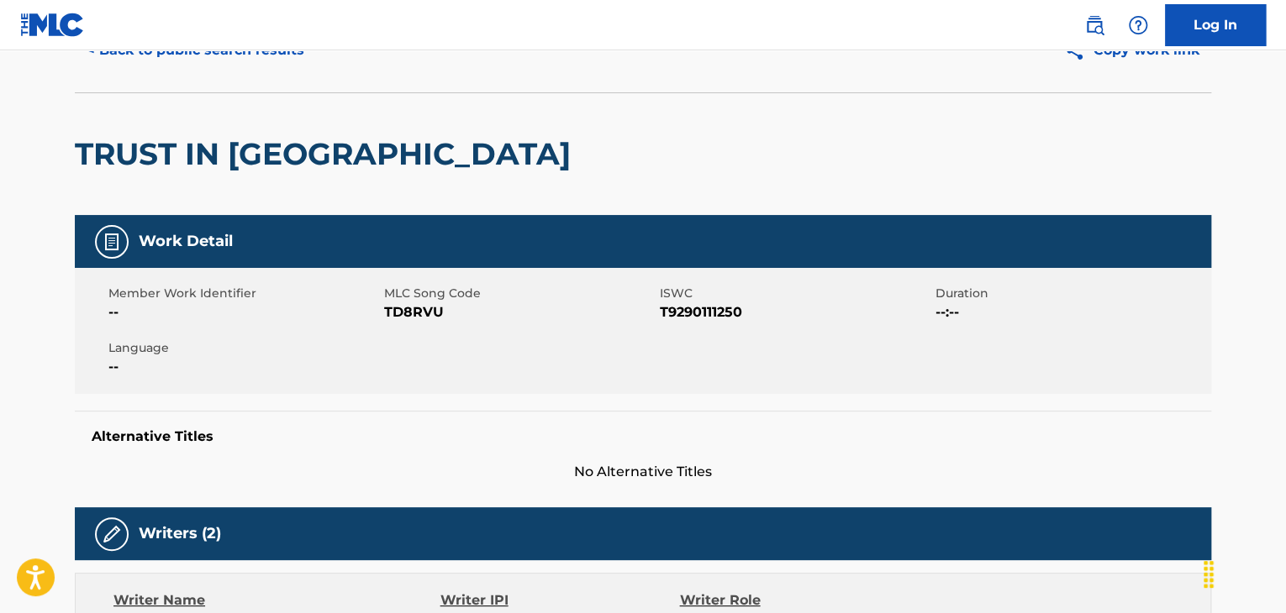
click at [402, 311] on span "TD8RVU" at bounding box center [519, 312] width 271 height 20
click at [403, 310] on span "TD8RVU" at bounding box center [519, 312] width 271 height 20
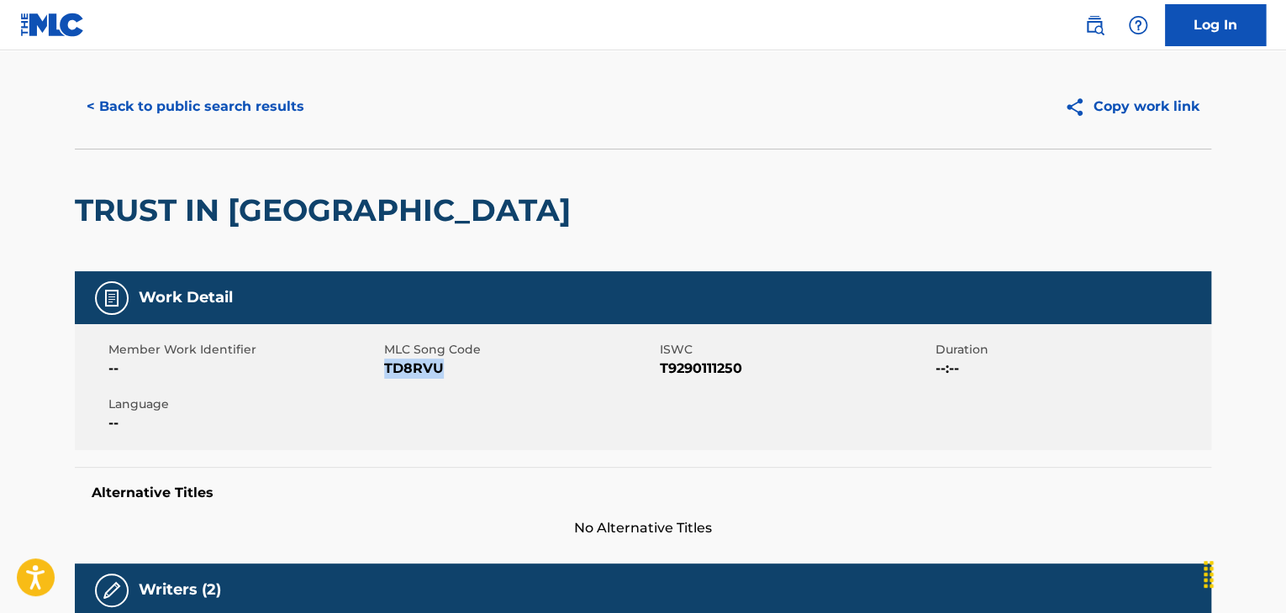
scroll to position [0, 0]
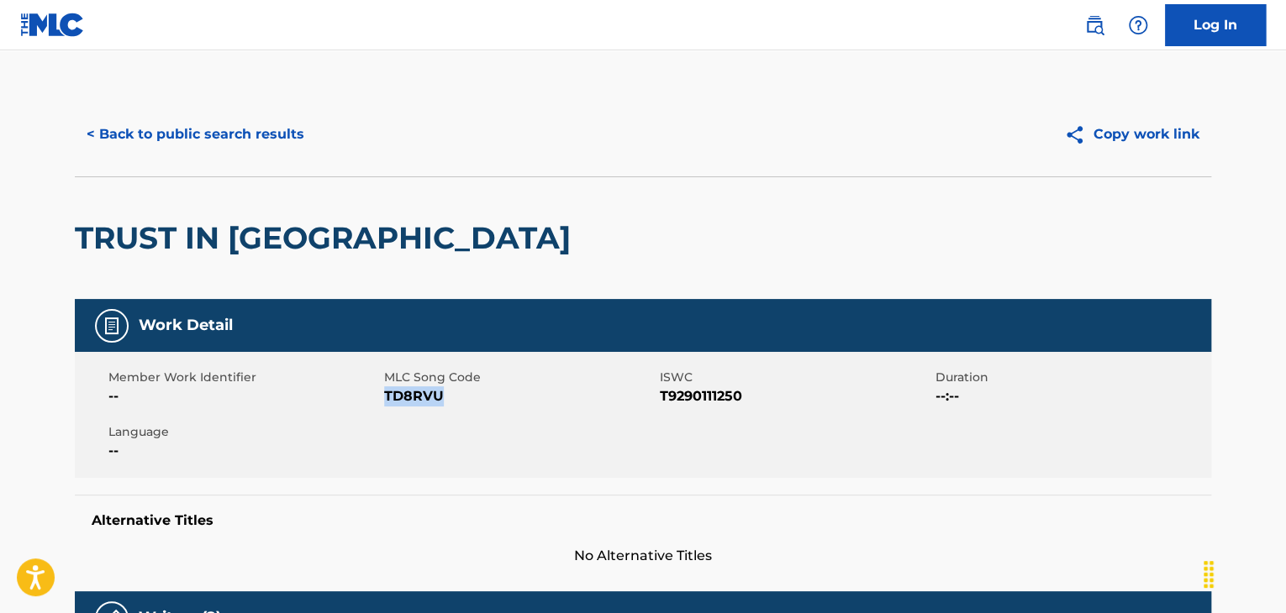
click at [229, 146] on button "< Back to public search results" at bounding box center [195, 134] width 241 height 42
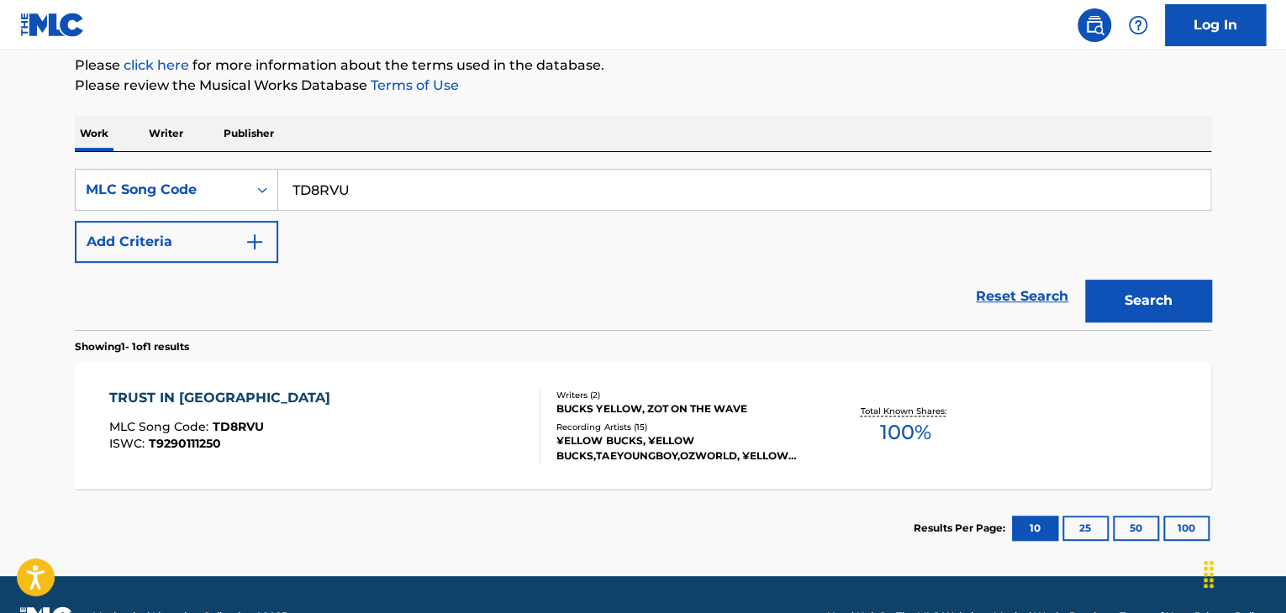
click at [353, 192] on input "TD8RVU" at bounding box center [744, 190] width 932 height 40
paste input "RB9AP5"
type input "RB9AP5"
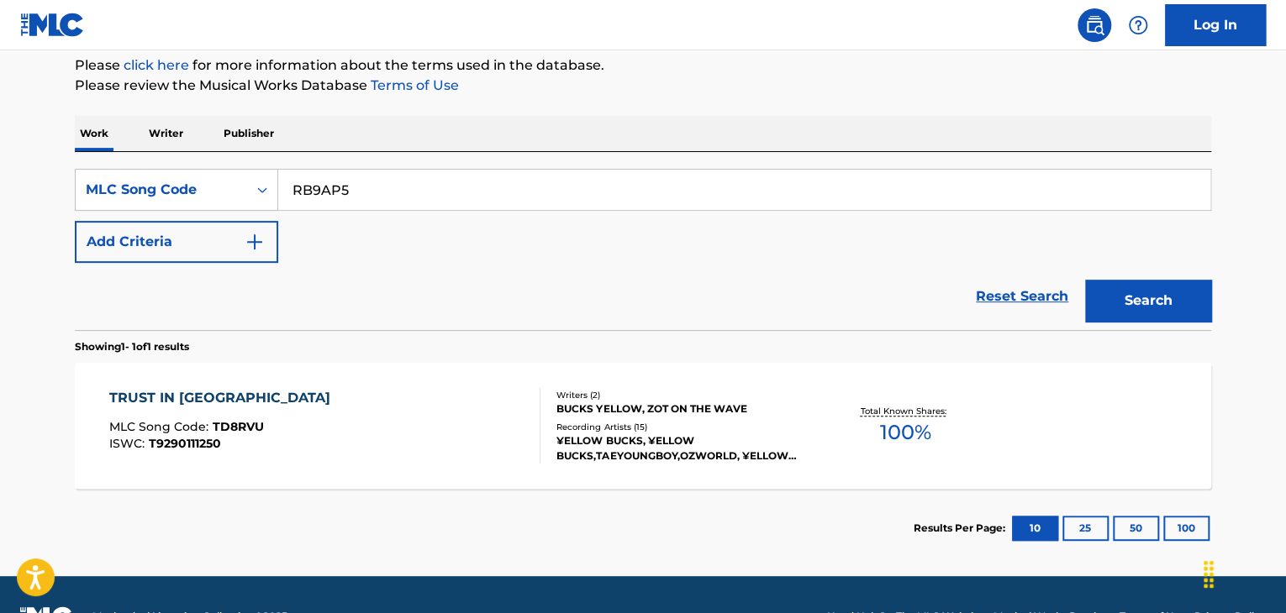
click at [781, 275] on div "Reset Search Search" at bounding box center [643, 296] width 1136 height 67
click at [1122, 292] on button "Search" at bounding box center [1148, 301] width 126 height 42
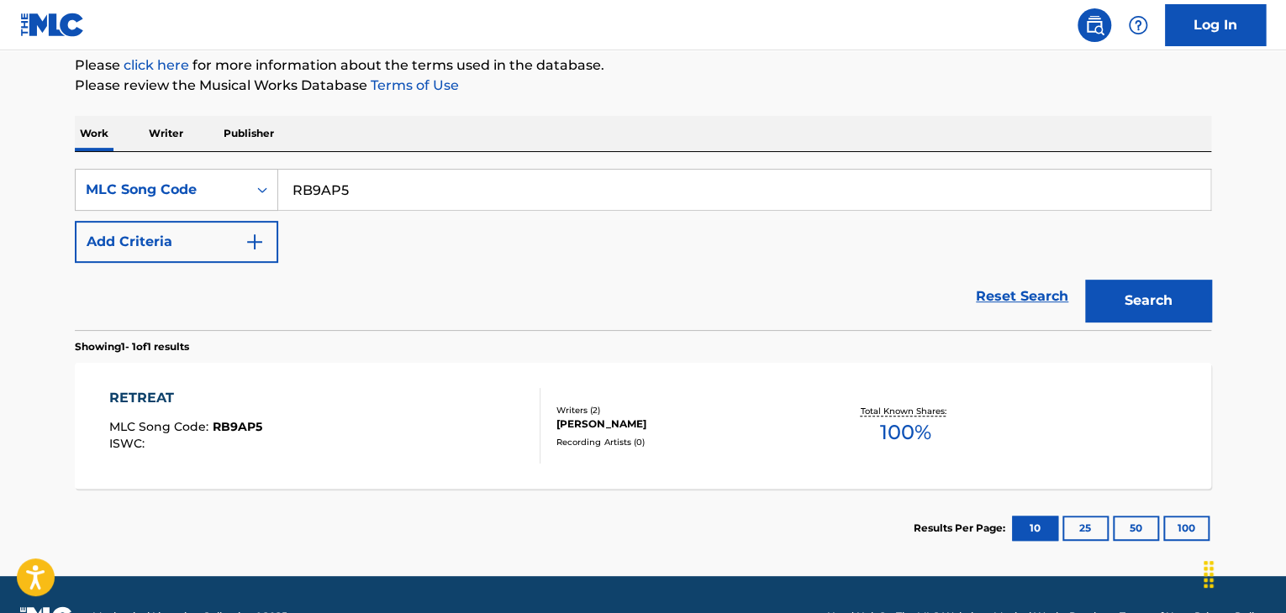
click at [303, 398] on div "RETREAT MLC Song Code : RB9AP5 ISWC :" at bounding box center [325, 426] width 432 height 76
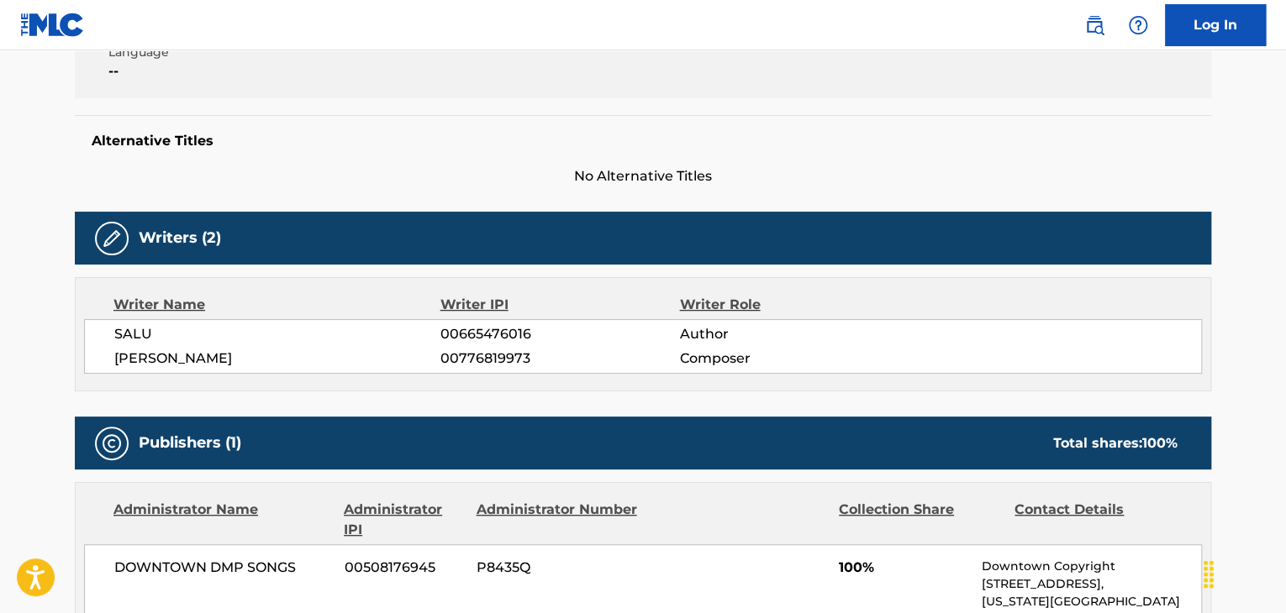
scroll to position [420, 0]
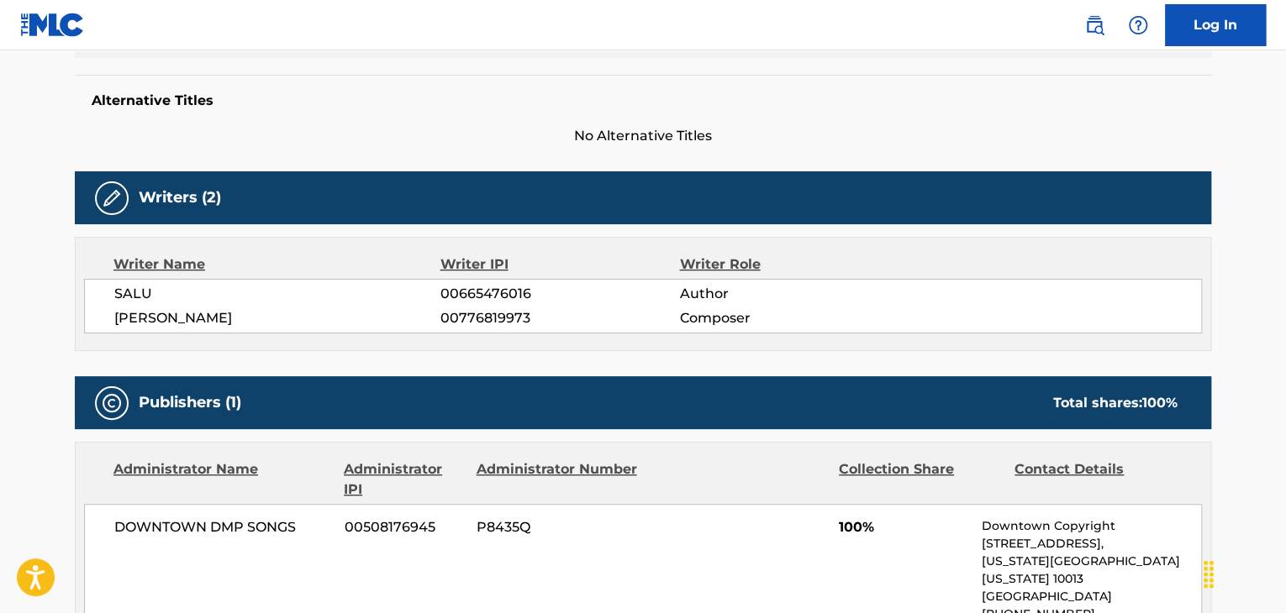
click at [140, 293] on span "SALU" at bounding box center [277, 294] width 326 height 20
click at [462, 300] on span "00665476016" at bounding box center [559, 294] width 239 height 20
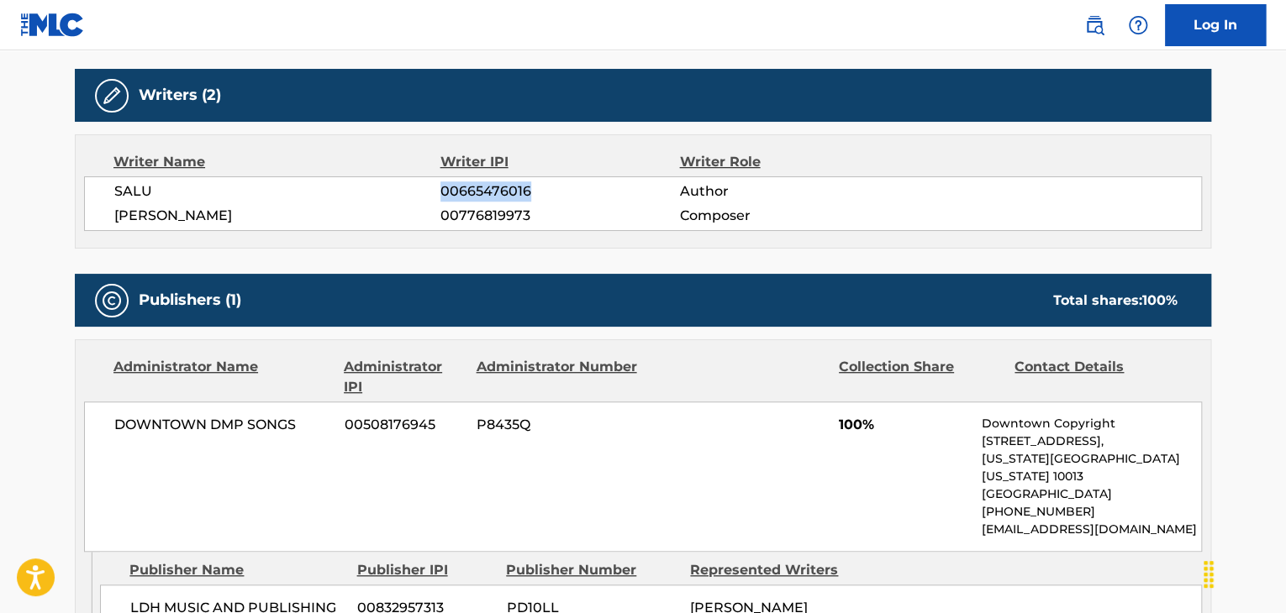
scroll to position [588, 0]
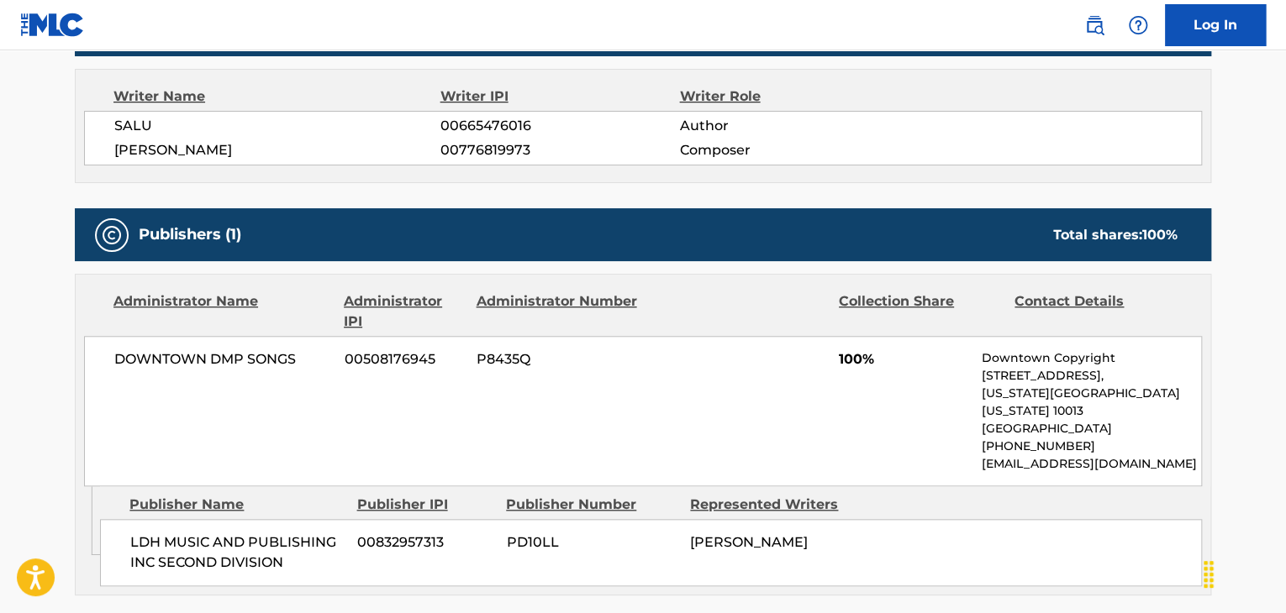
click at [233, 354] on span "DOWNTOWN DMP SONGS" at bounding box center [223, 360] width 218 height 20
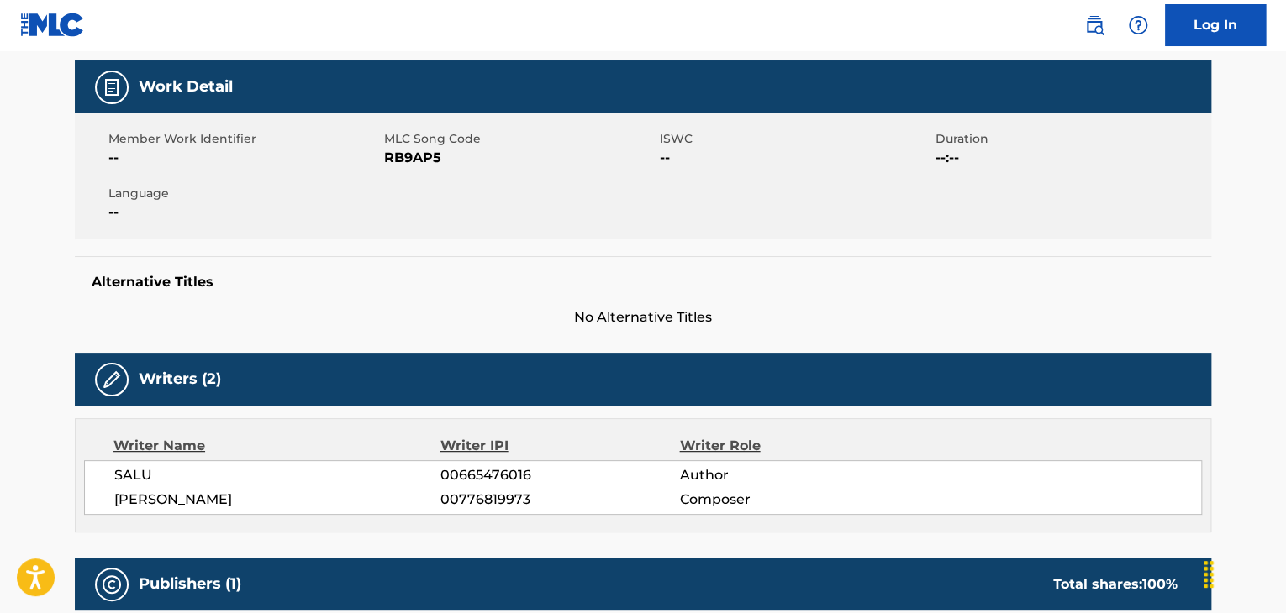
scroll to position [168, 0]
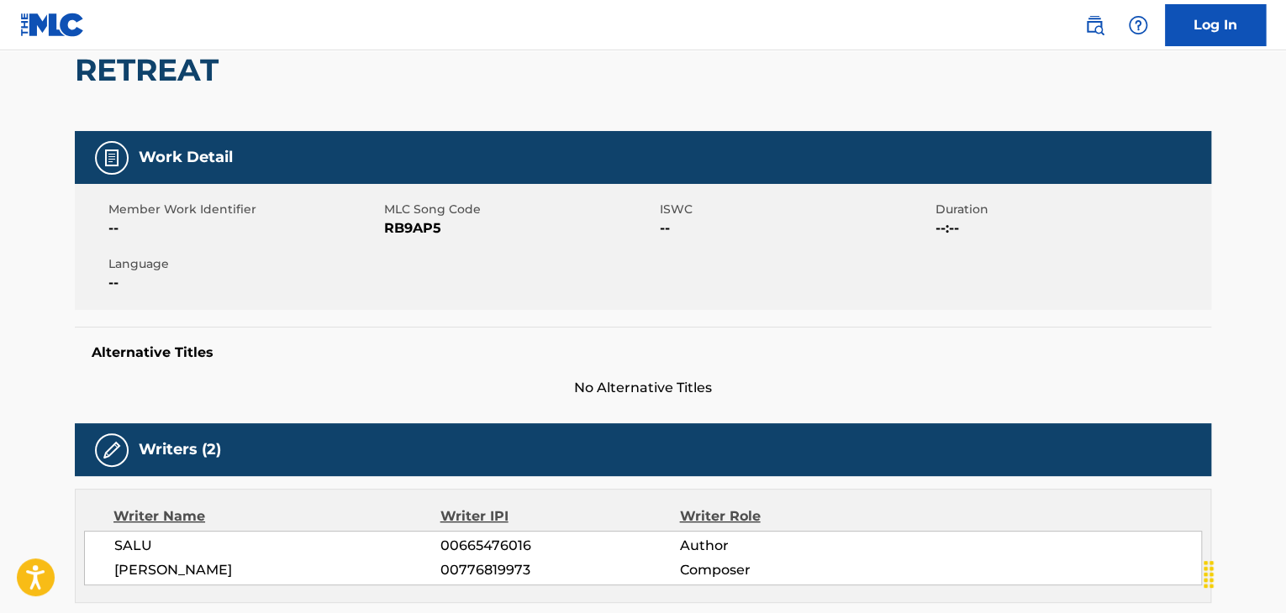
click at [428, 240] on div "Member Work Identifier -- MLC Song Code RB9AP5 ISWC -- Duration --:-- Language …" at bounding box center [643, 247] width 1136 height 126
